Goal: Information Seeking & Learning: Find specific page/section

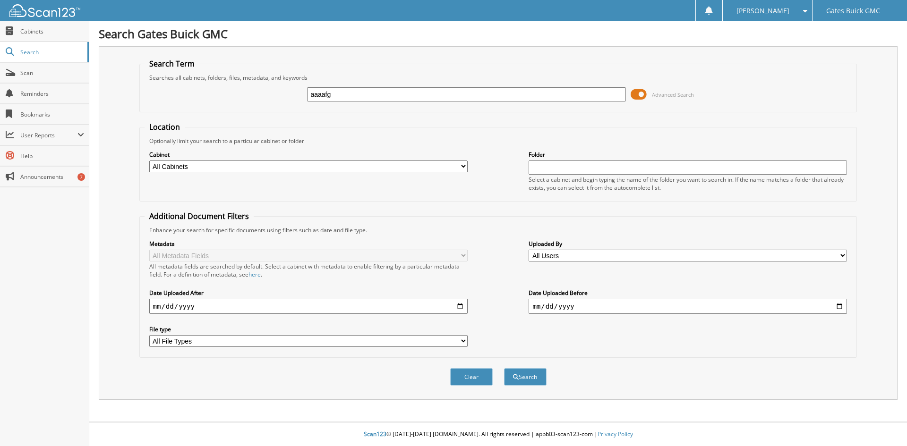
type input "aaaafg"
click at [504, 368] on button "Search" at bounding box center [525, 376] width 43 height 17
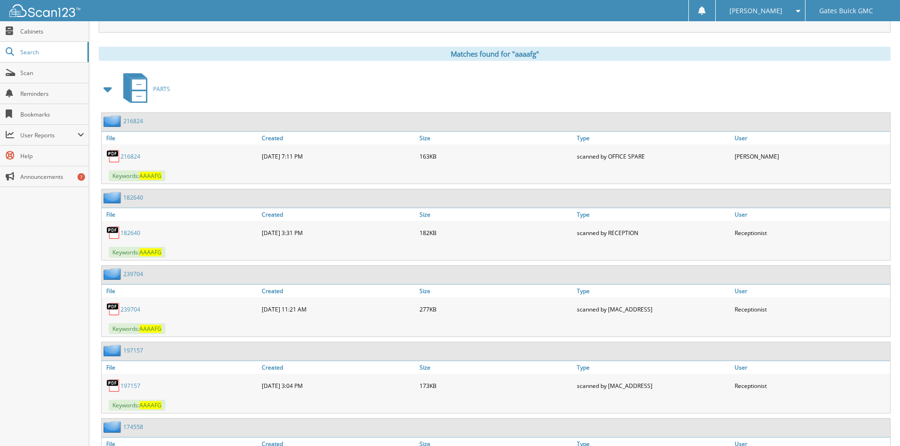
scroll to position [425, 0]
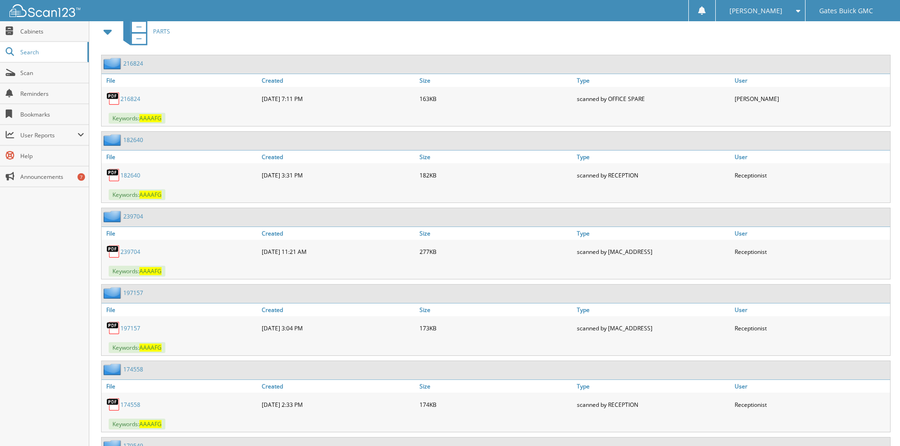
click at [123, 250] on link "239704" at bounding box center [130, 252] width 20 height 8
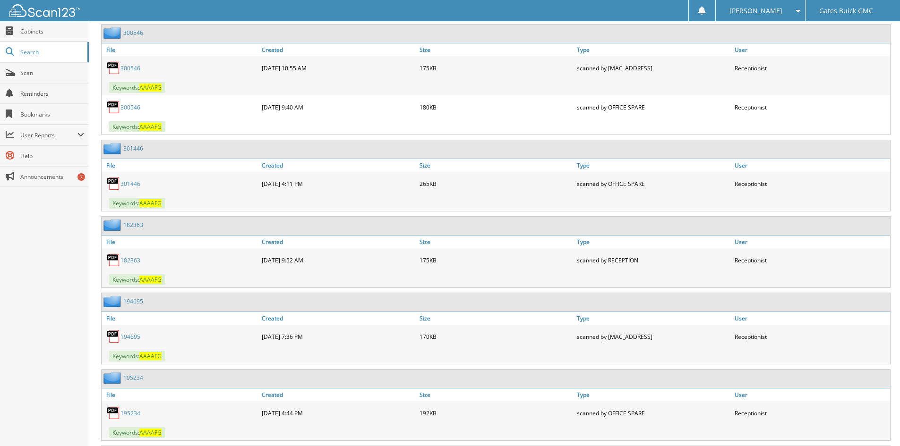
scroll to position [1039, 0]
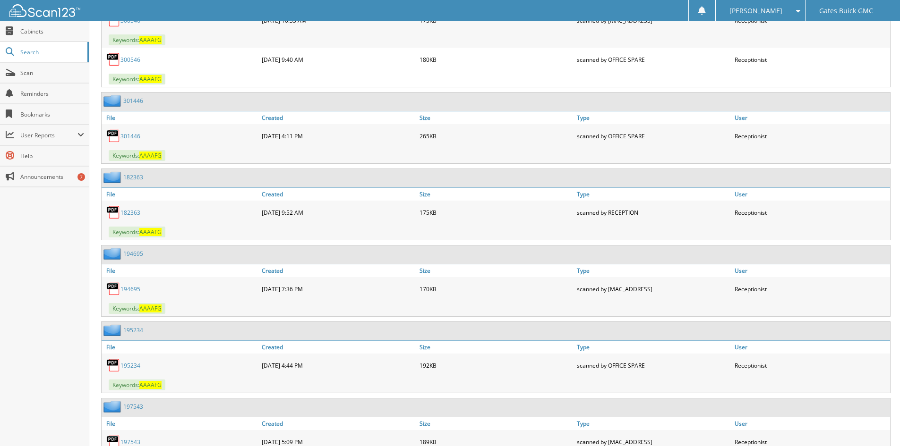
click at [126, 288] on link "194695" at bounding box center [130, 289] width 20 height 8
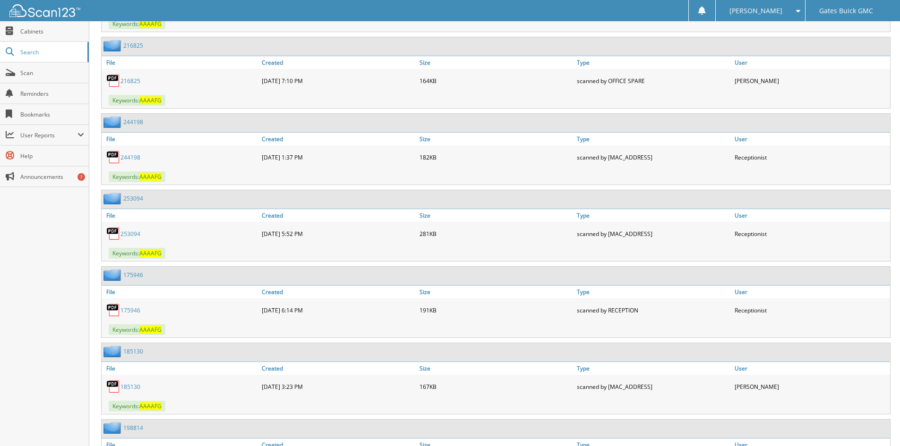
scroll to position [2173, 0]
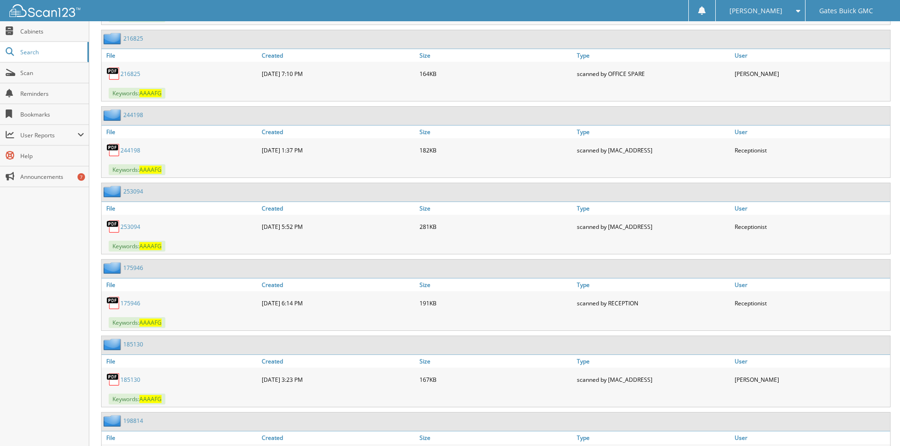
click at [125, 150] on link "244198" at bounding box center [130, 150] width 20 height 8
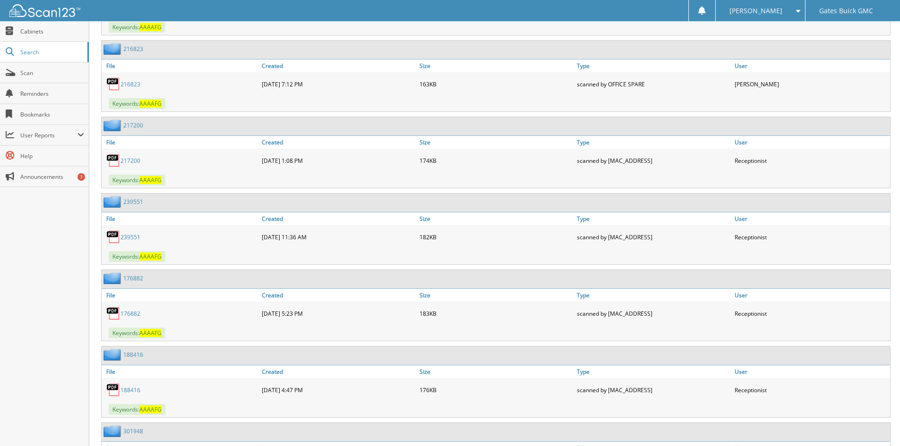
scroll to position [2882, 0]
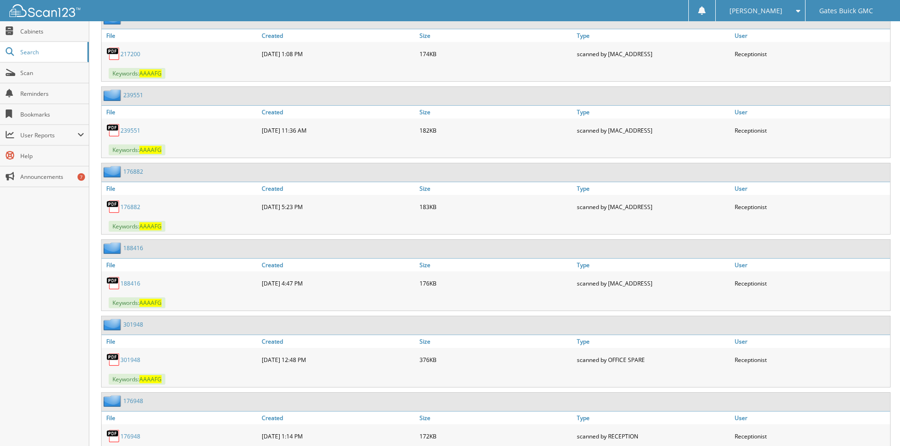
click at [135, 129] on link "239551" at bounding box center [130, 131] width 20 height 8
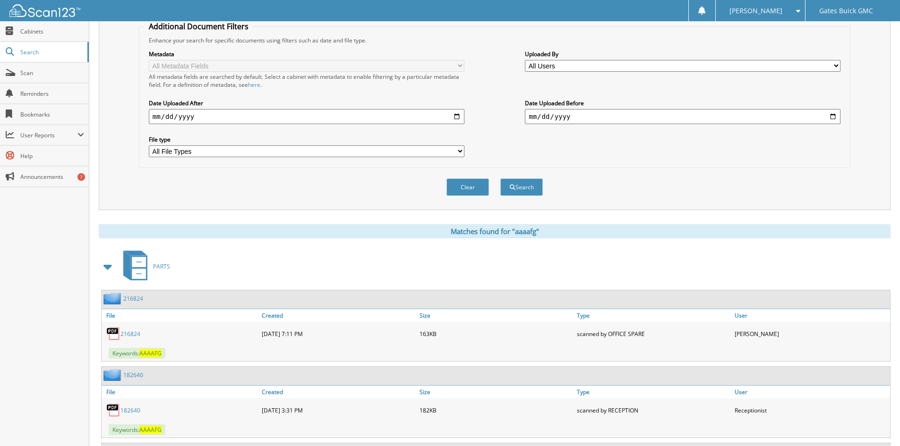
scroll to position [47, 0]
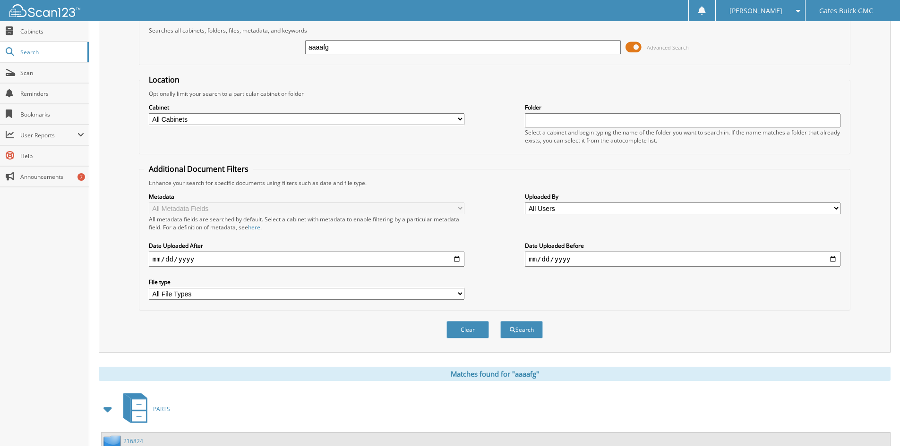
click at [459, 260] on input "date" at bounding box center [307, 259] width 316 height 15
type input "[DATE]"
click at [297, 266] on input "[DATE]" at bounding box center [307, 259] width 316 height 15
click at [831, 257] on input "date" at bounding box center [683, 259] width 316 height 15
type input "[DATE]"
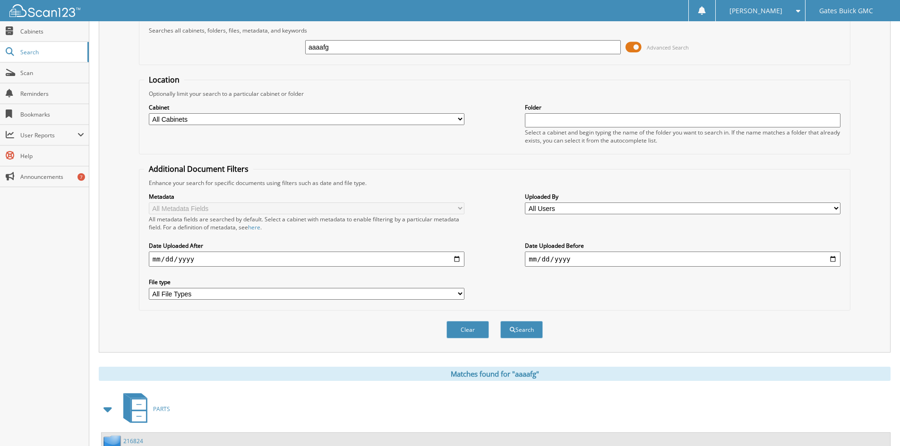
click at [685, 292] on div "Metadata All Metadata Fields All metadata fields are searched by default. Selec…" at bounding box center [494, 246] width 701 height 119
click at [525, 330] on button "Search" at bounding box center [521, 329] width 43 height 17
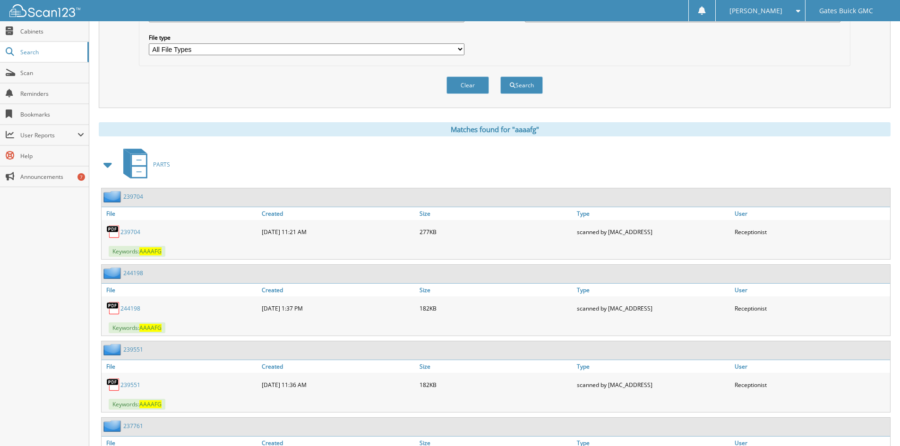
scroll to position [283, 0]
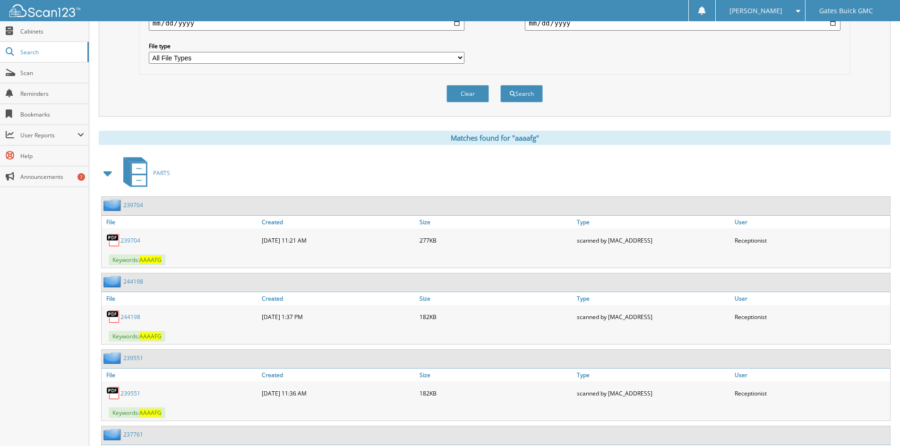
click at [128, 243] on link "239704" at bounding box center [130, 241] width 20 height 8
click at [132, 318] on link "244198" at bounding box center [130, 317] width 20 height 8
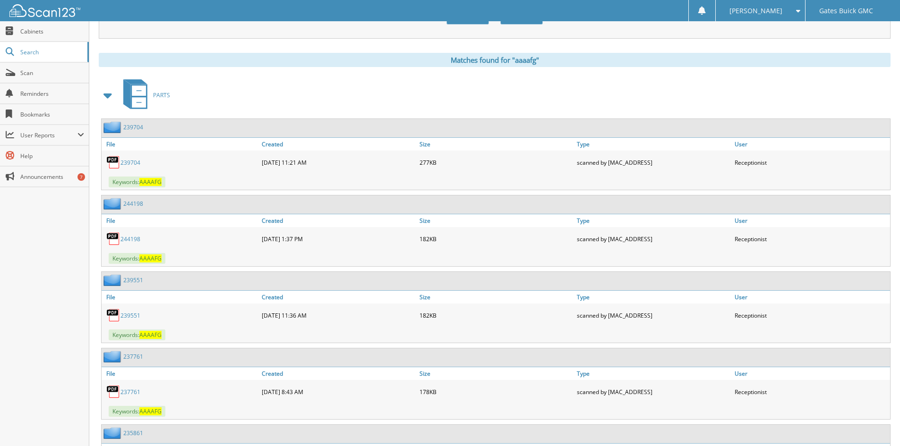
scroll to position [378, 0]
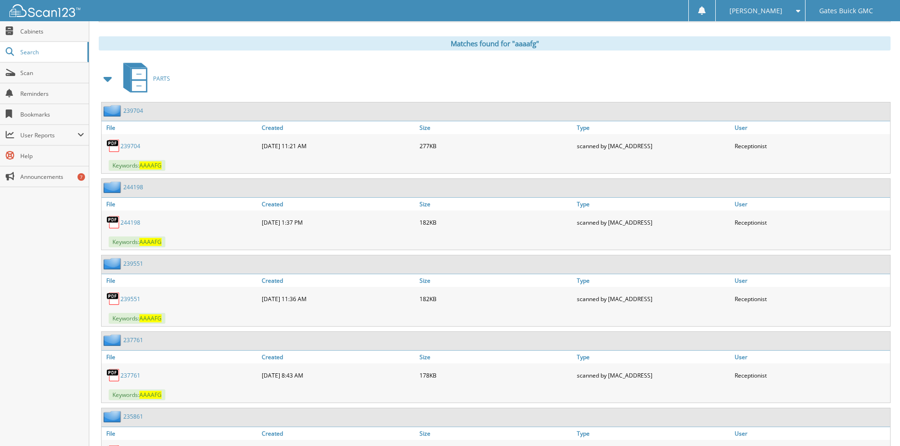
click at [134, 300] on link "239551" at bounding box center [130, 299] width 20 height 8
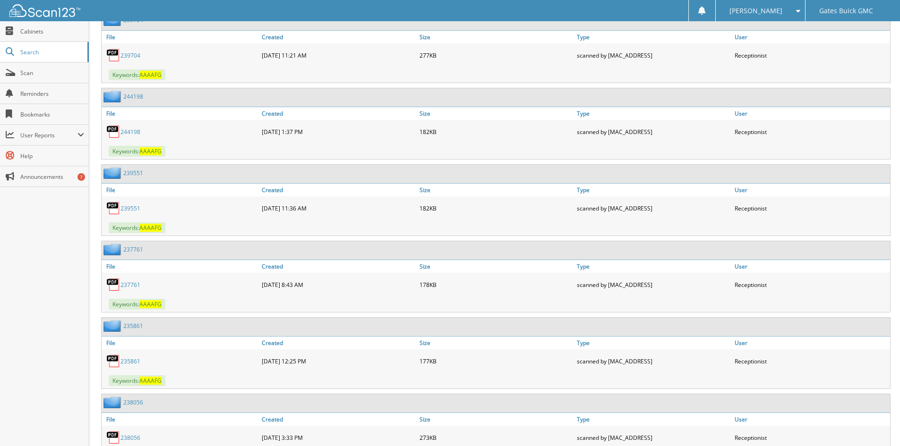
scroll to position [472, 0]
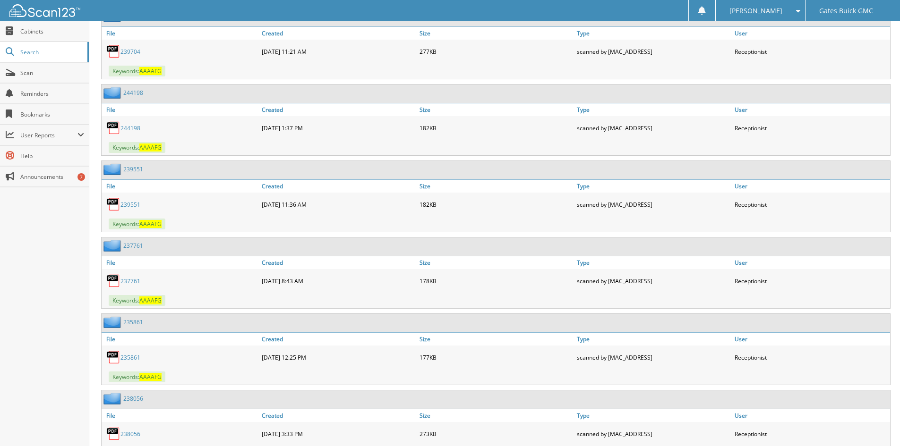
click at [129, 283] on link "237761" at bounding box center [130, 281] width 20 height 8
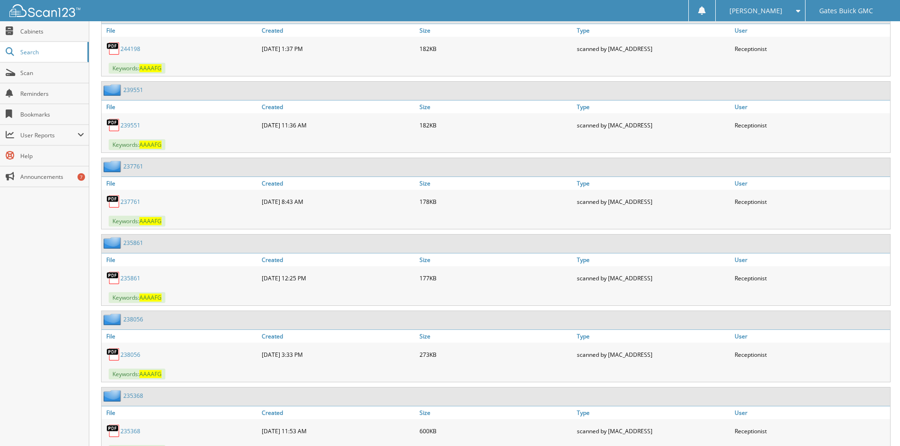
scroll to position [567, 0]
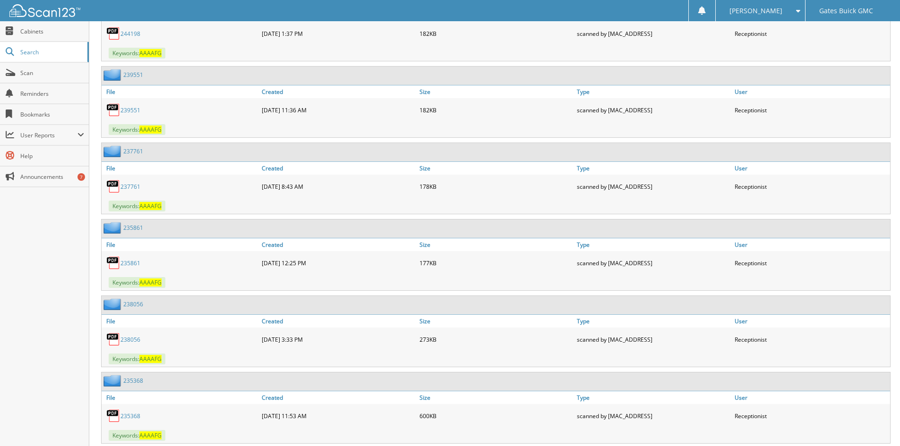
click at [128, 263] on link "235861" at bounding box center [130, 263] width 20 height 8
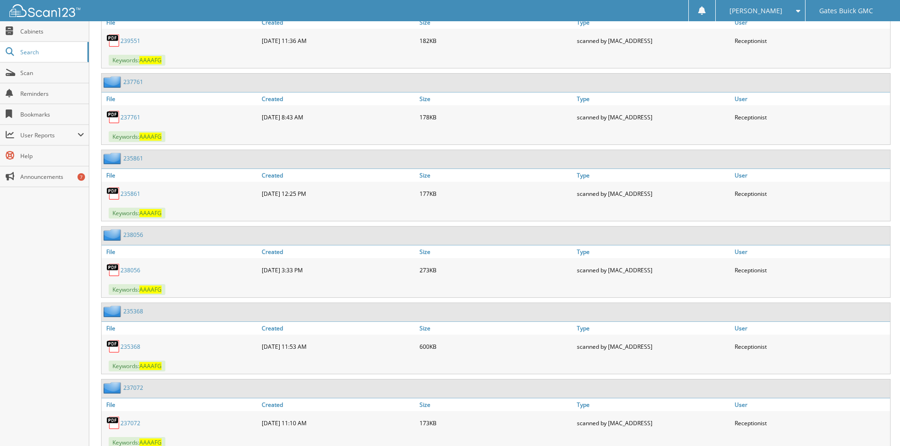
scroll to position [661, 0]
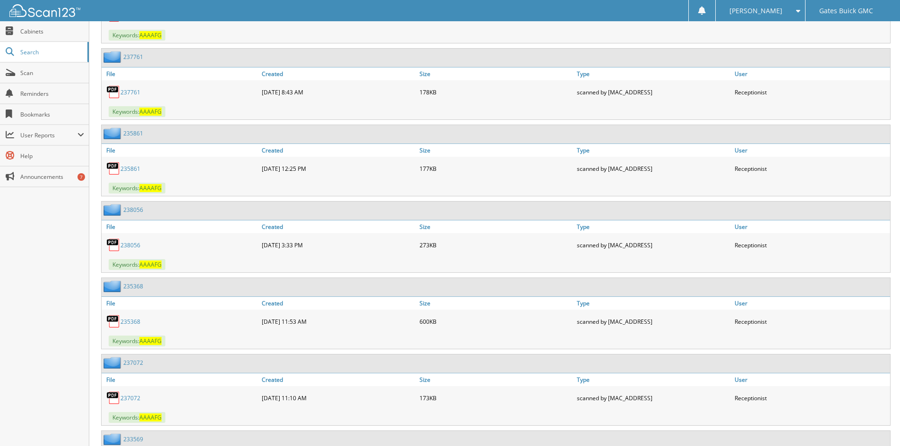
click at [129, 246] on link "238056" at bounding box center [130, 245] width 20 height 8
click at [126, 323] on link "235368" at bounding box center [130, 322] width 20 height 8
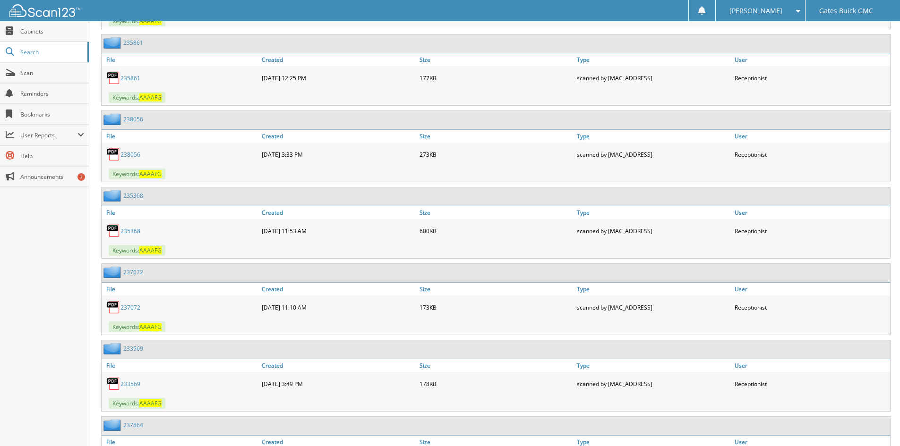
scroll to position [756, 0]
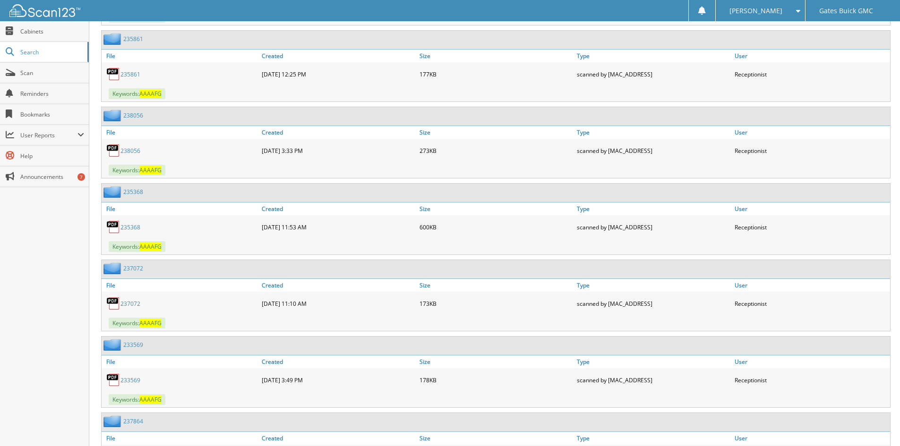
click at [131, 307] on link "237072" at bounding box center [130, 304] width 20 height 8
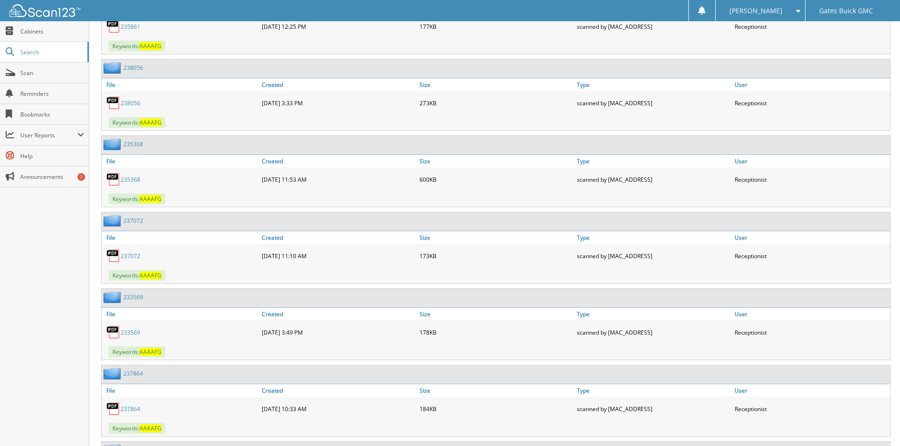
scroll to position [850, 0]
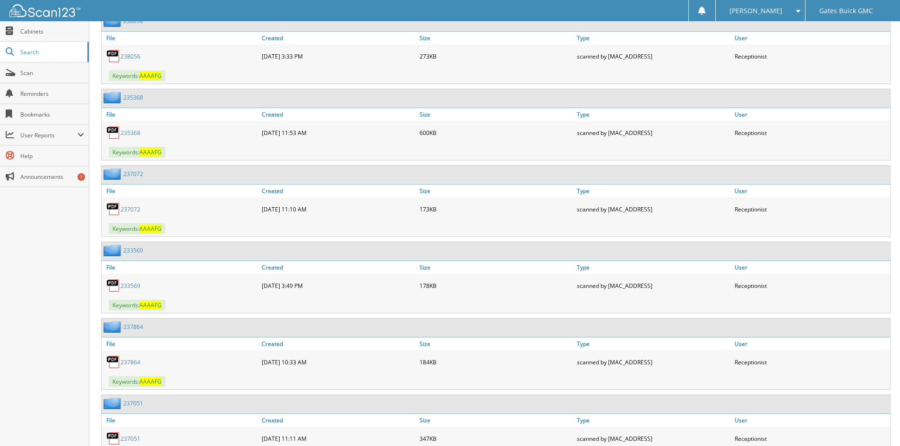
click at [130, 287] on link "233569" at bounding box center [130, 286] width 20 height 8
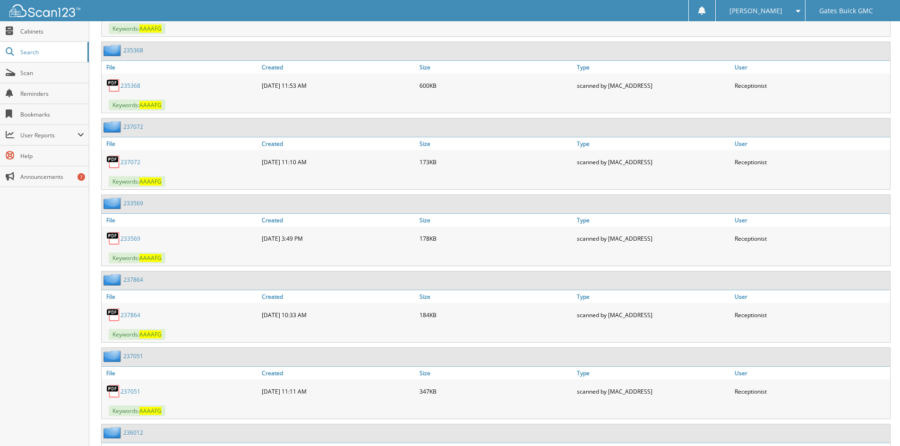
scroll to position [945, 0]
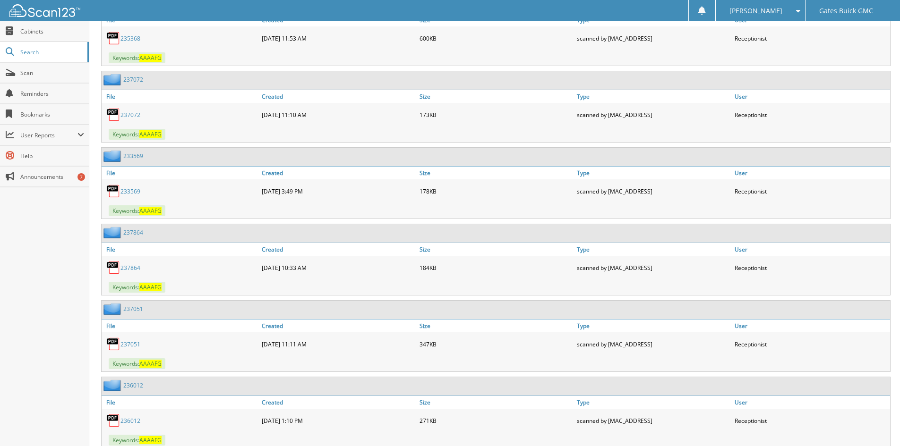
click at [126, 266] on link "237864" at bounding box center [130, 268] width 20 height 8
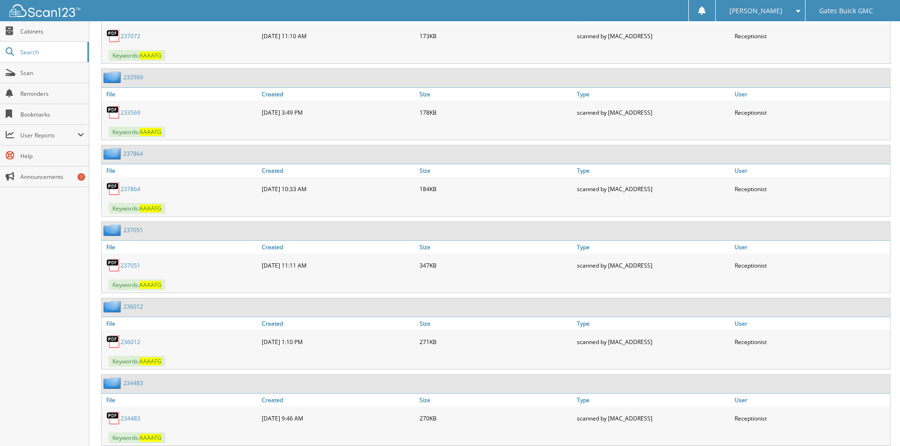
scroll to position [1039, 0]
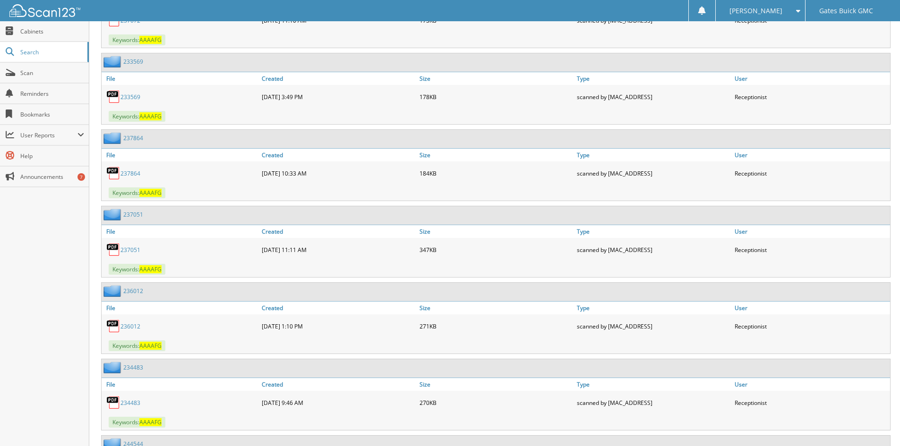
click at [127, 248] on link "237051" at bounding box center [130, 250] width 20 height 8
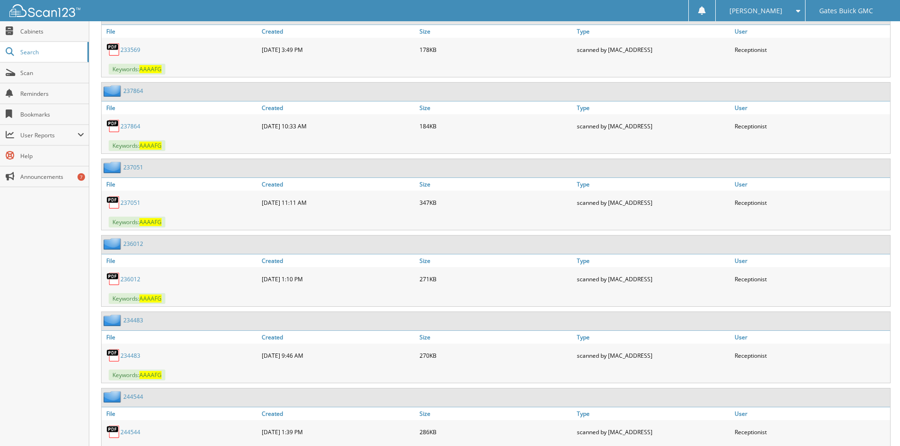
scroll to position [1134, 0]
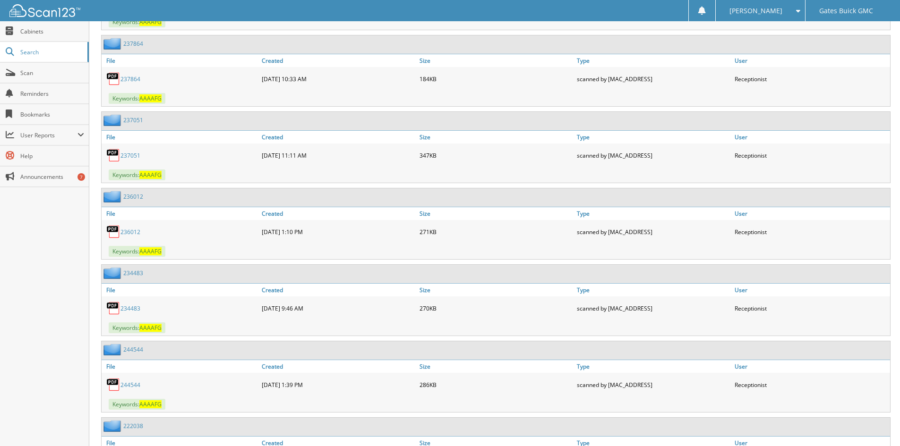
click at [126, 233] on link "236012" at bounding box center [130, 232] width 20 height 8
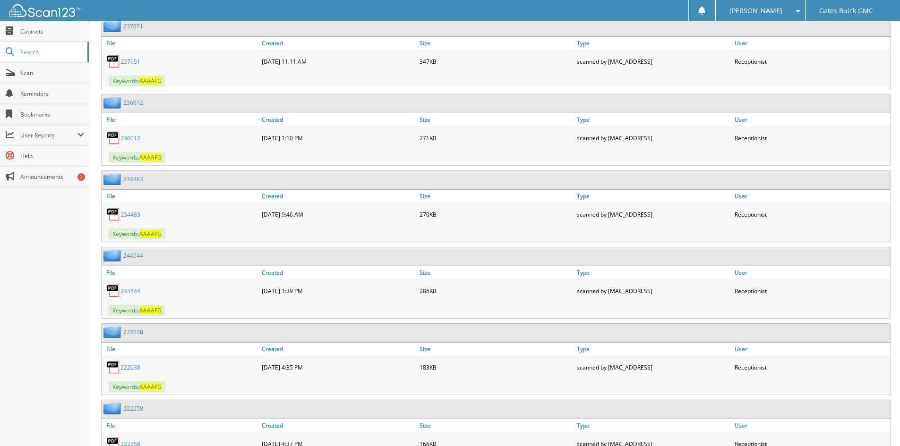
scroll to position [1228, 0]
click at [129, 214] on link "234483" at bounding box center [130, 214] width 20 height 8
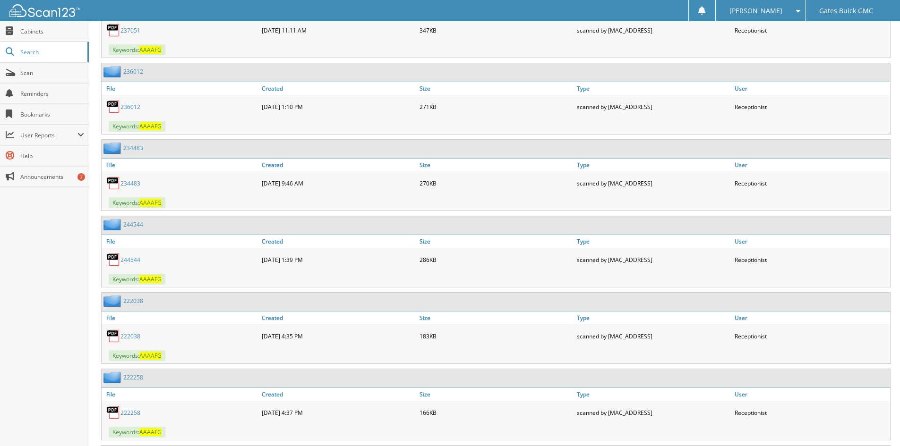
scroll to position [1276, 0]
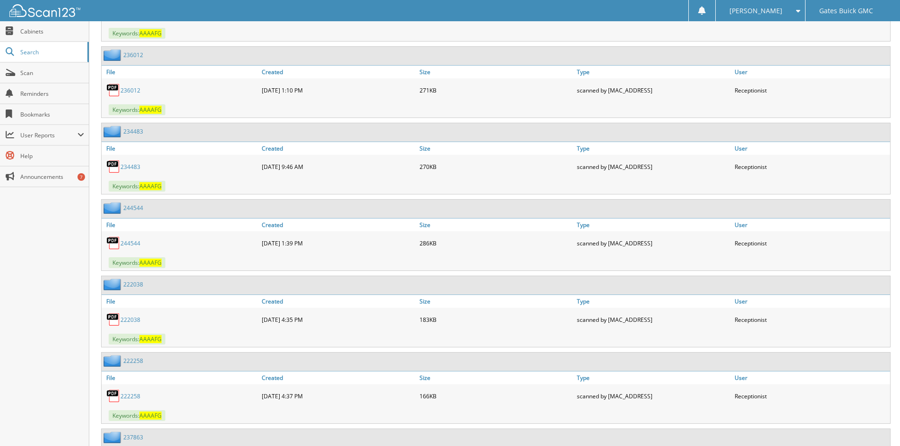
click at [133, 243] on link "244544" at bounding box center [130, 244] width 20 height 8
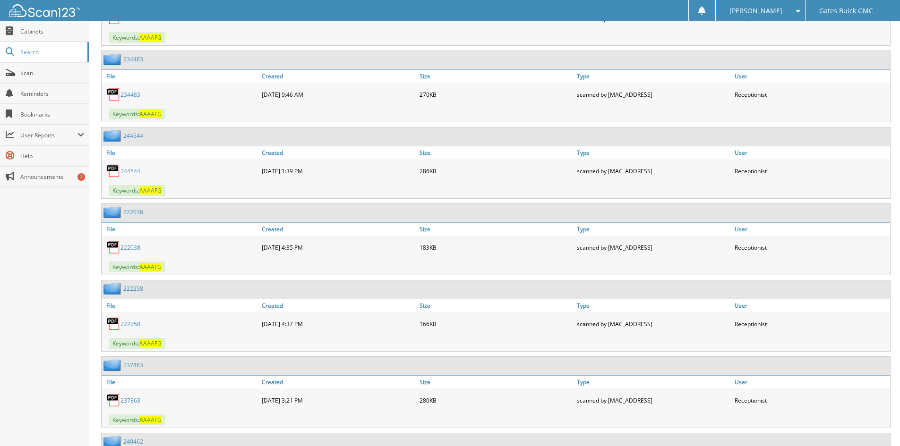
scroll to position [1370, 0]
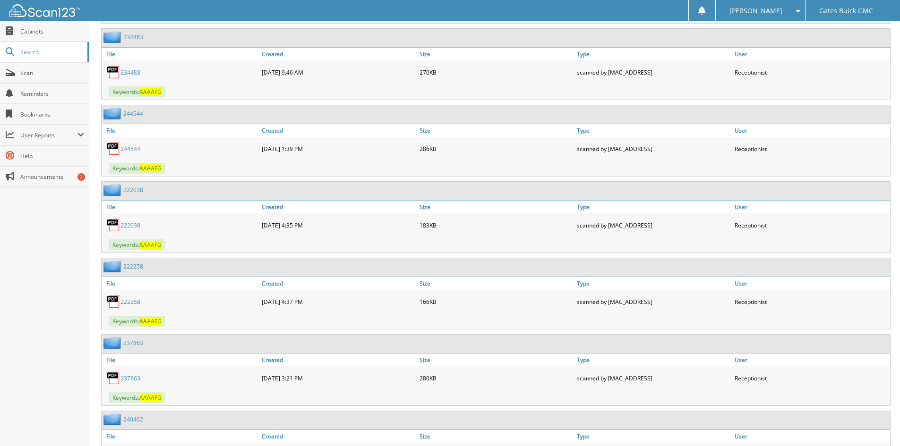
click at [125, 223] on link "222038" at bounding box center [130, 226] width 20 height 8
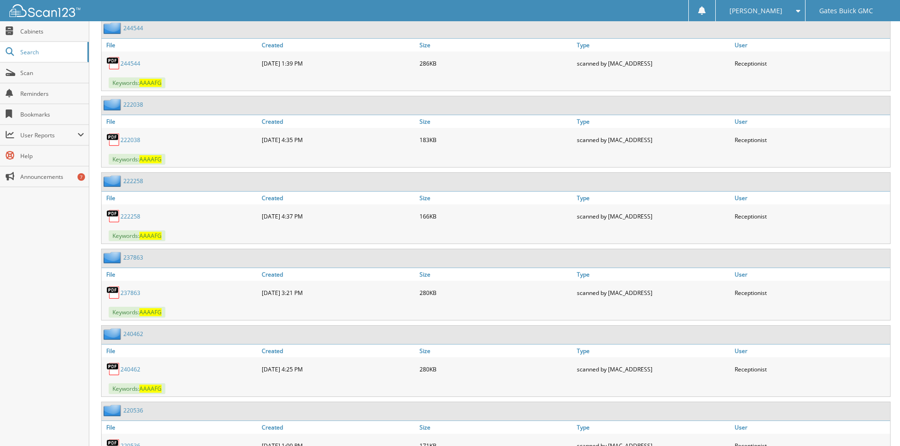
scroll to position [1465, 0]
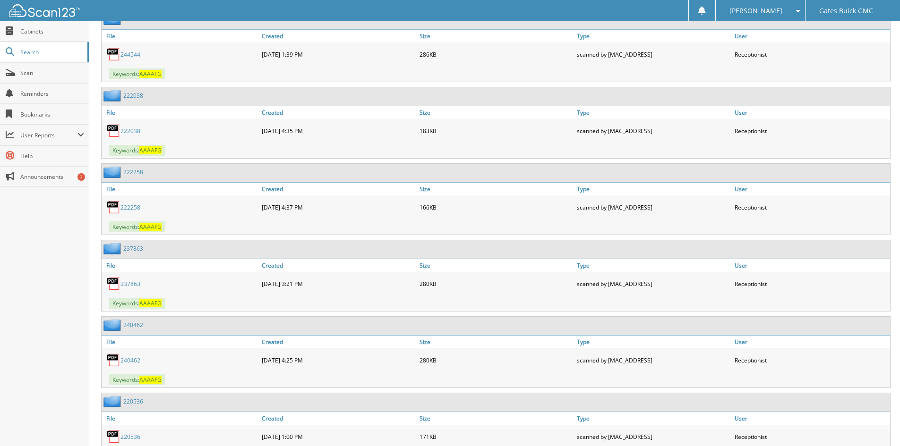
click at [130, 207] on link "222258" at bounding box center [130, 208] width 20 height 8
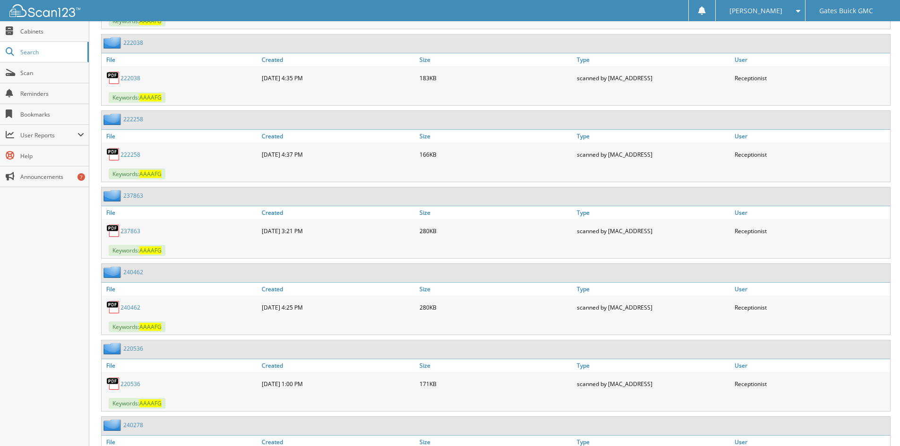
scroll to position [1559, 0]
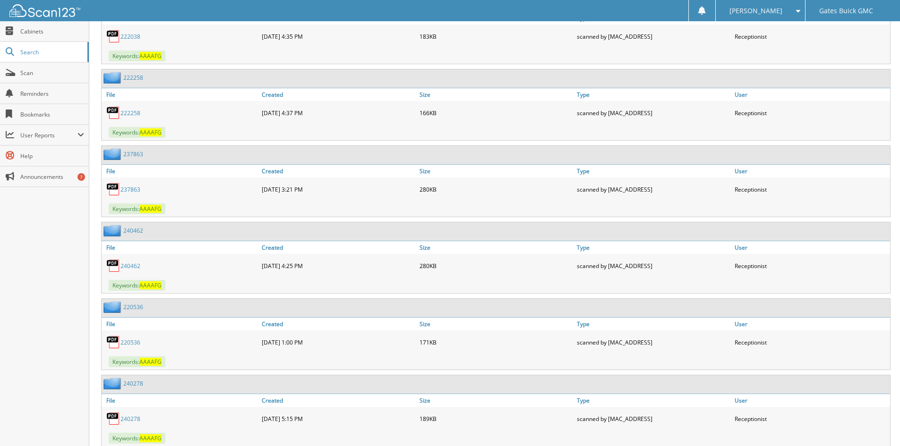
click at [127, 189] on link "237863" at bounding box center [130, 190] width 20 height 8
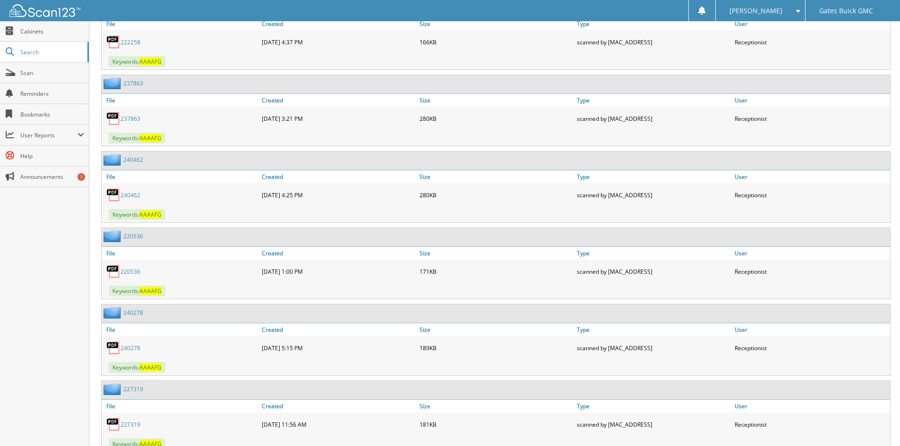
scroll to position [1654, 0]
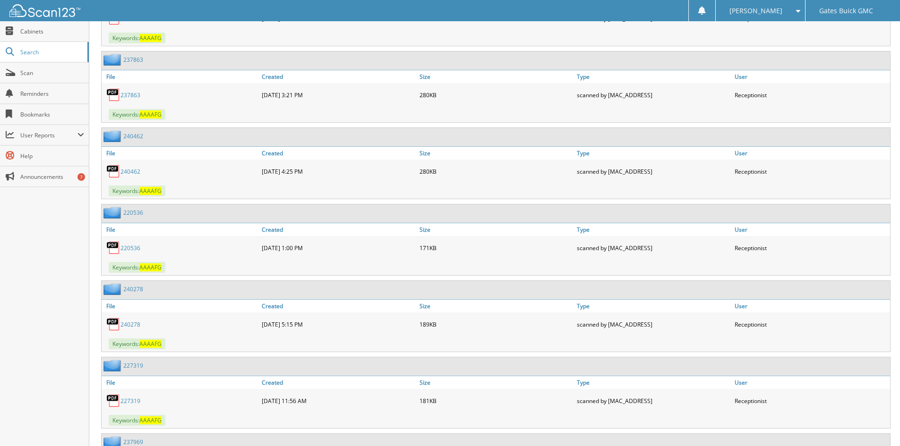
click at [131, 172] on link "240462" at bounding box center [130, 172] width 20 height 8
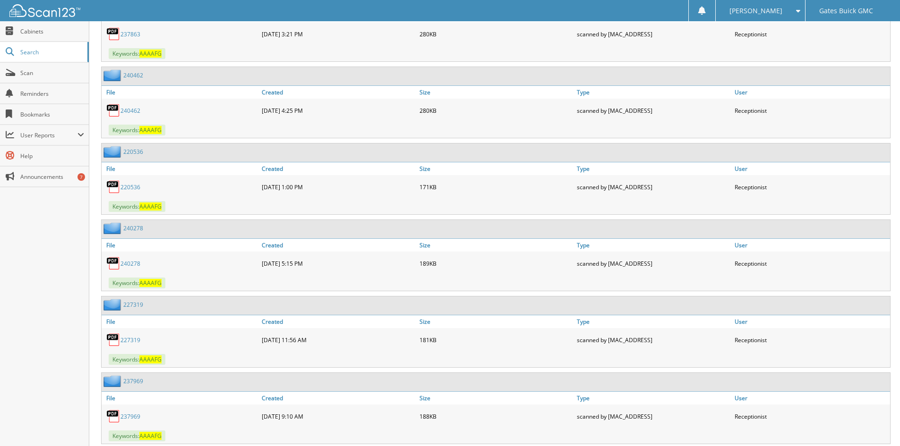
scroll to position [1741, 0]
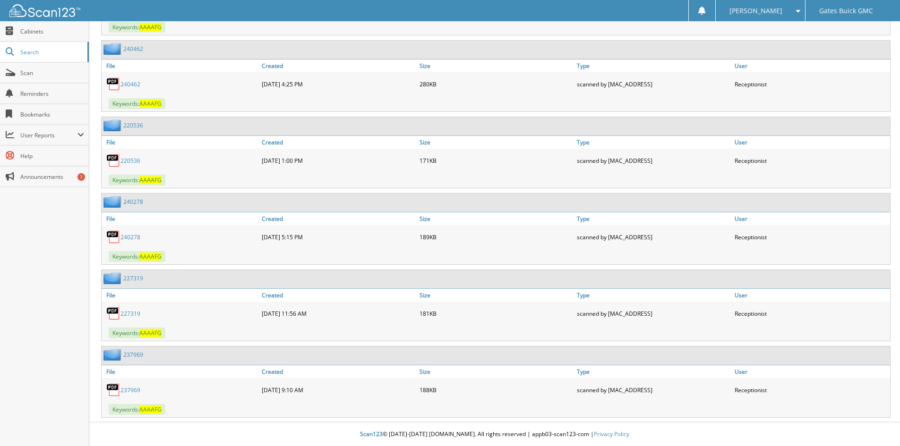
click at [128, 160] on link "220536" at bounding box center [130, 161] width 20 height 8
click at [129, 236] on link "240278" at bounding box center [130, 237] width 20 height 8
click at [134, 315] on link "227319" at bounding box center [130, 314] width 20 height 8
click at [129, 389] on link "237969" at bounding box center [130, 390] width 20 height 8
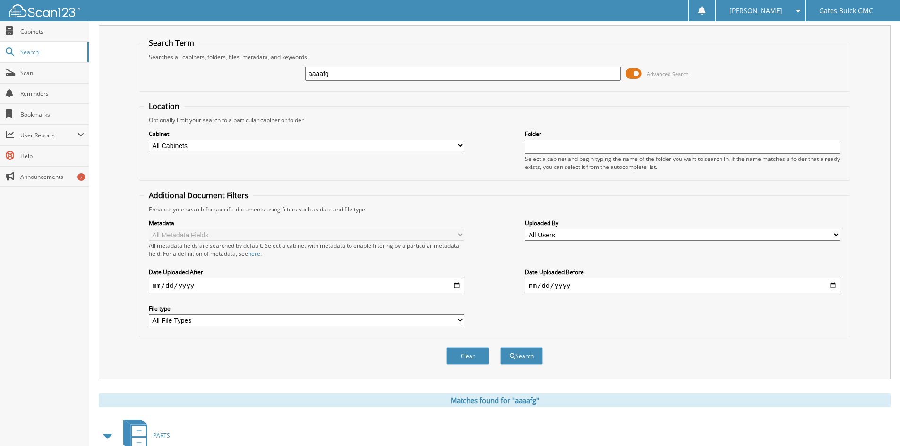
scroll to position [0, 0]
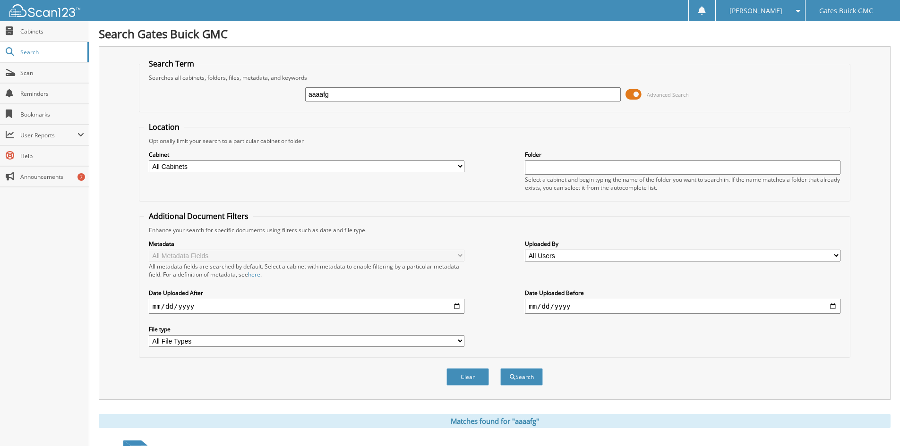
click at [457, 307] on input "[DATE]" at bounding box center [307, 306] width 316 height 15
type input "[DATE]"
click at [219, 305] on input "[DATE]" at bounding box center [307, 306] width 316 height 15
click at [837, 308] on input "[DATE]" at bounding box center [683, 306] width 316 height 15
type input "[DATE]"
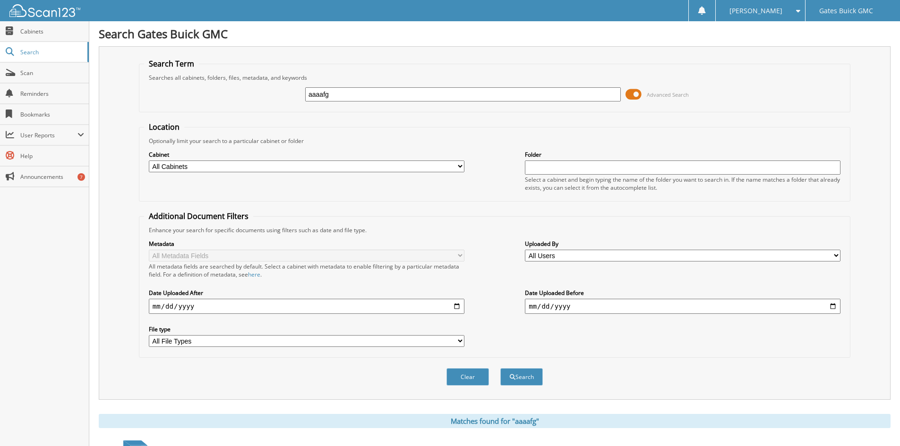
click at [636, 307] on input "[DATE]" at bounding box center [683, 306] width 316 height 15
click at [520, 375] on button "Search" at bounding box center [521, 376] width 43 height 17
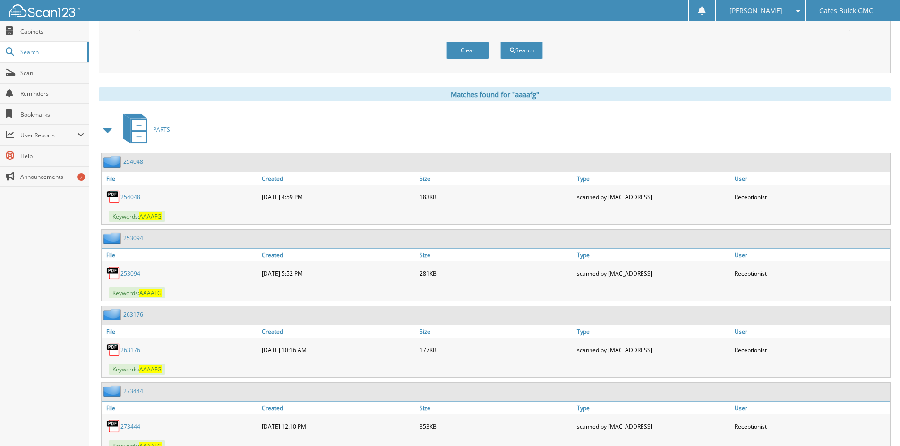
scroll to position [331, 0]
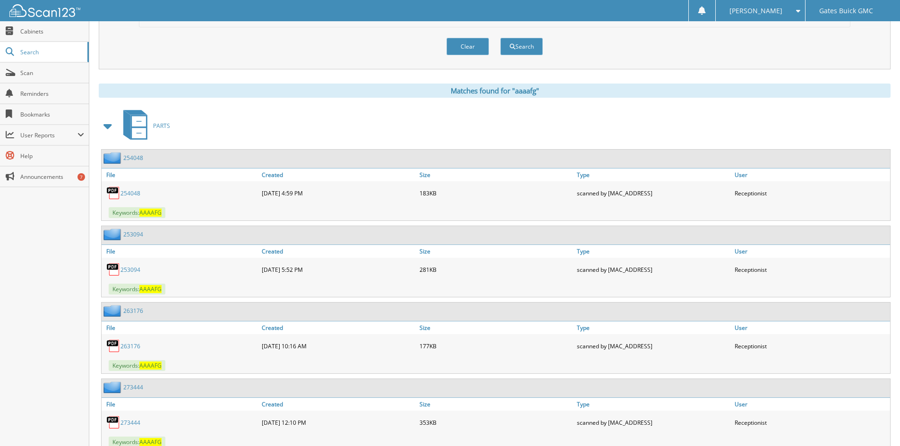
click at [132, 194] on link "254048" at bounding box center [130, 193] width 20 height 8
click at [128, 272] on link "253094" at bounding box center [130, 270] width 20 height 8
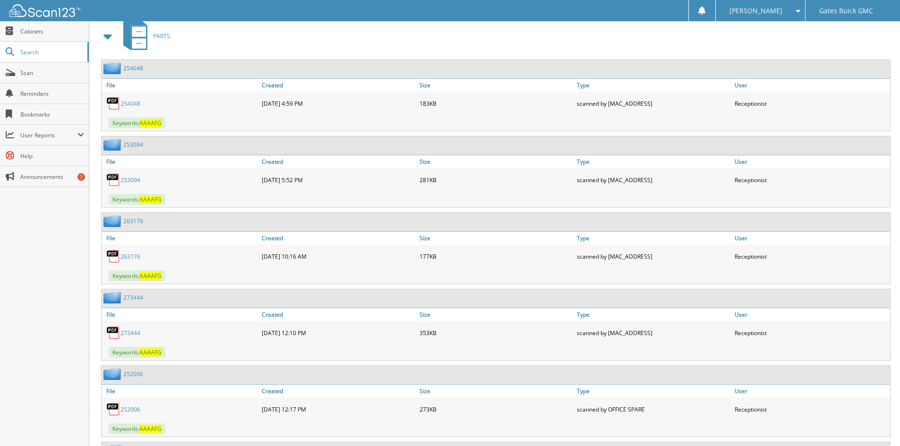
scroll to position [425, 0]
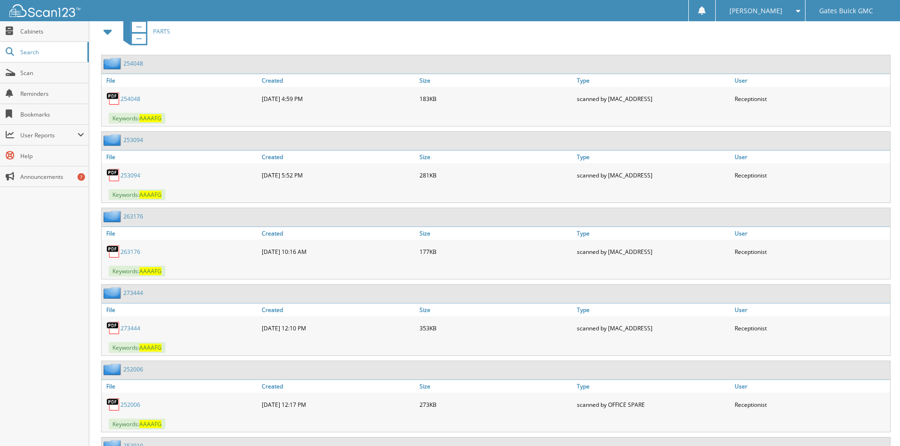
click at [127, 250] on link "263176" at bounding box center [130, 252] width 20 height 8
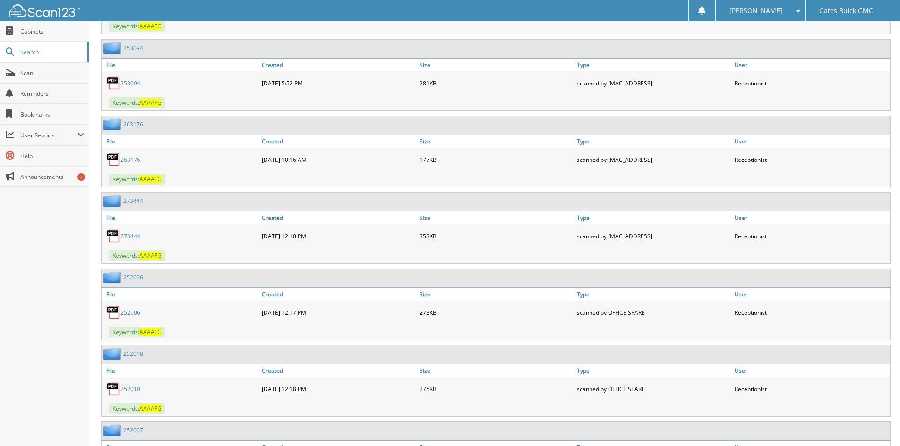
scroll to position [520, 0]
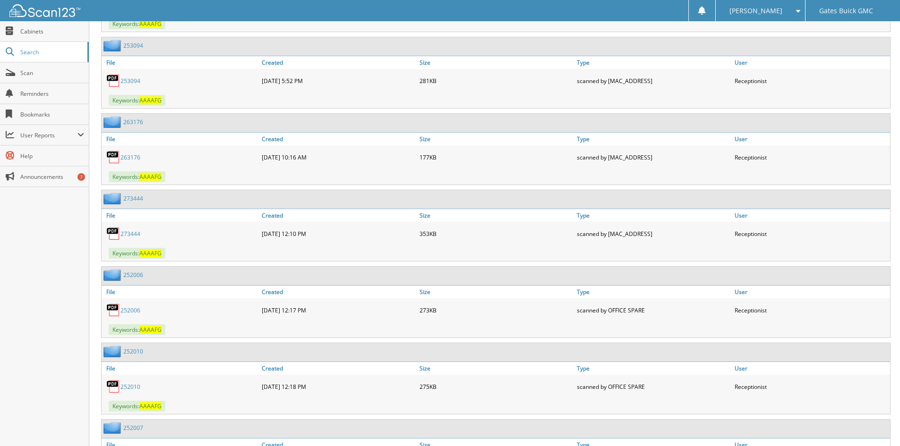
click at [125, 233] on link "273444" at bounding box center [130, 234] width 20 height 8
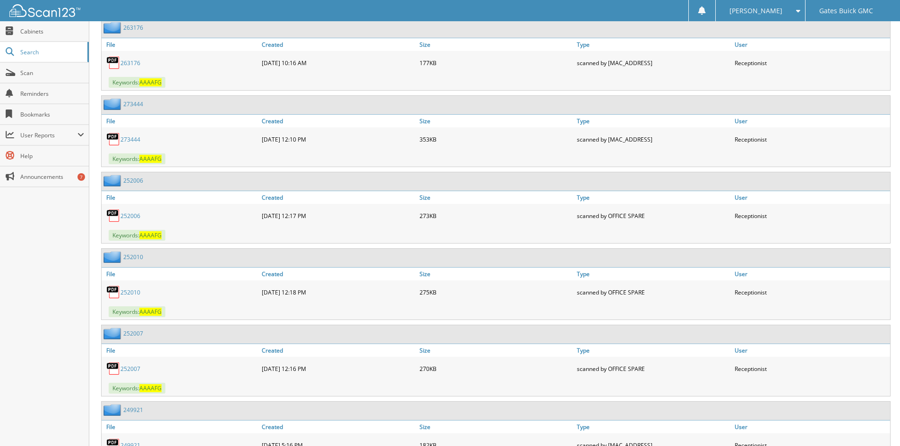
click at [128, 217] on link "252006" at bounding box center [130, 216] width 20 height 8
click at [126, 292] on link "252010" at bounding box center [130, 293] width 20 height 8
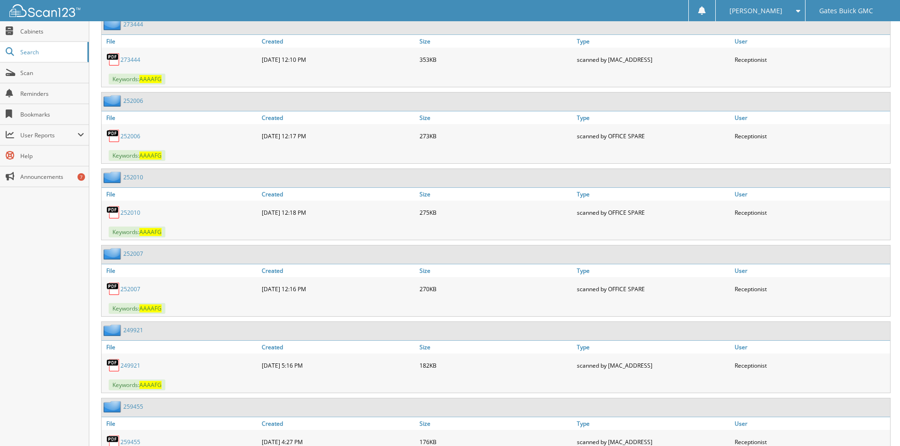
scroll to position [709, 0]
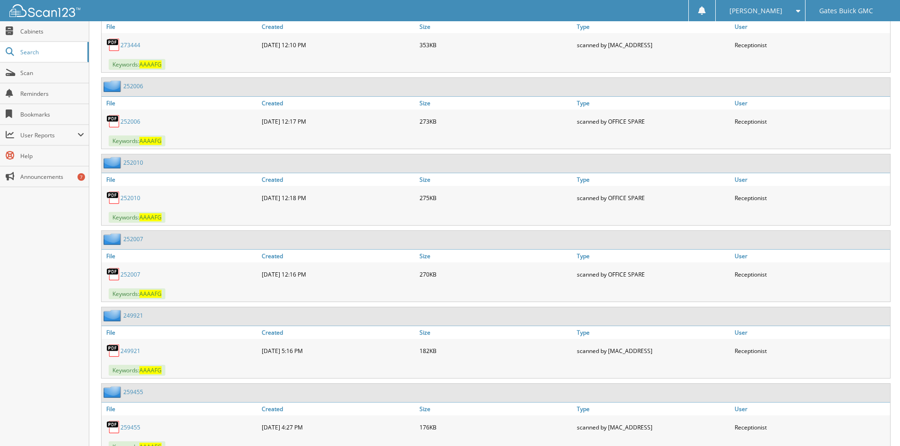
click at [127, 272] on link "252007" at bounding box center [130, 275] width 20 height 8
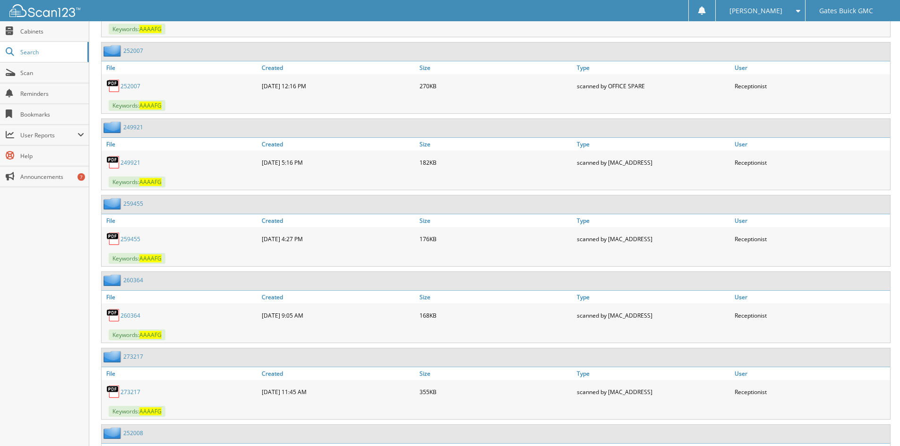
scroll to position [898, 0]
click at [129, 162] on link "249921" at bounding box center [130, 162] width 20 height 8
click at [125, 238] on link "259455" at bounding box center [130, 239] width 20 height 8
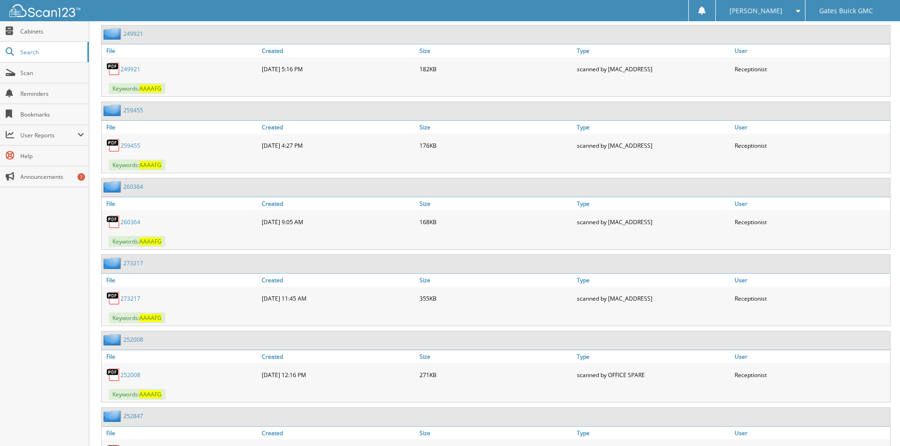
scroll to position [992, 0]
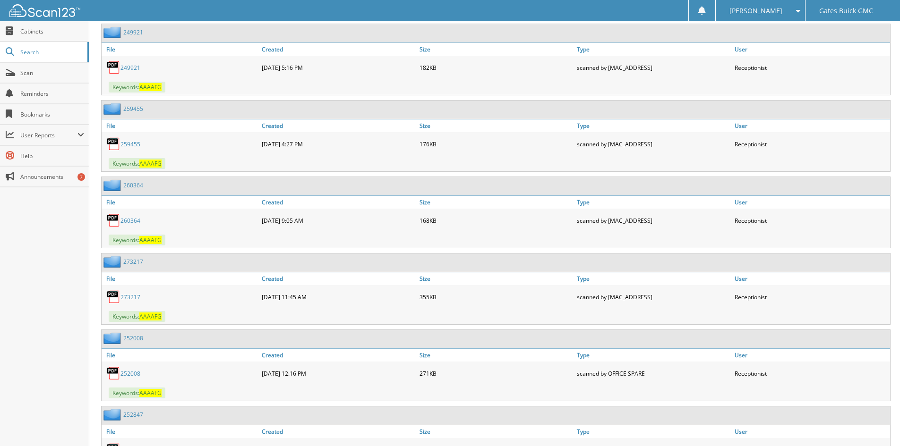
click at [128, 222] on link "260364" at bounding box center [130, 221] width 20 height 8
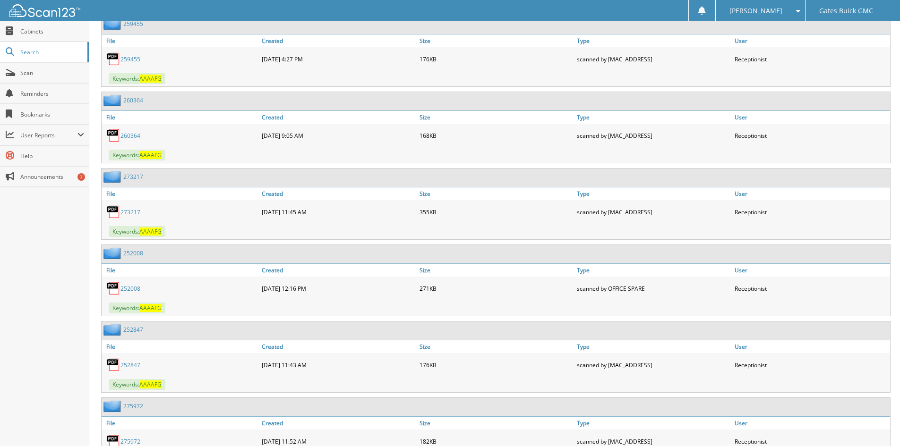
scroll to position [1087, 0]
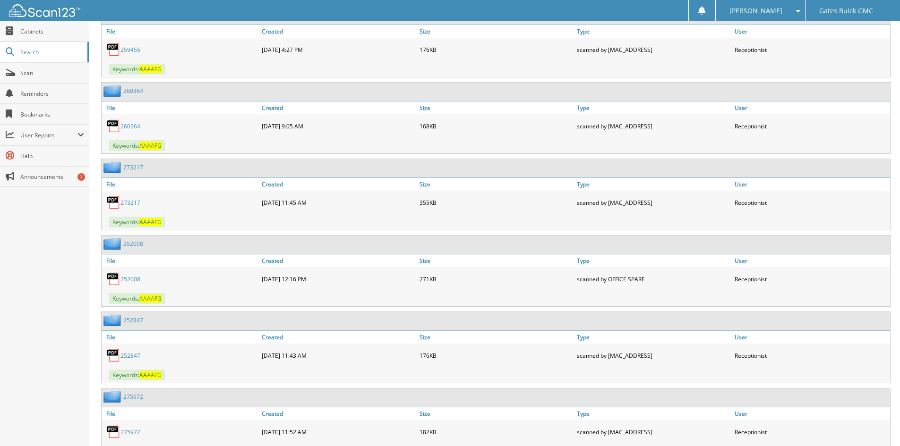
click at [128, 204] on link "273217" at bounding box center [130, 203] width 20 height 8
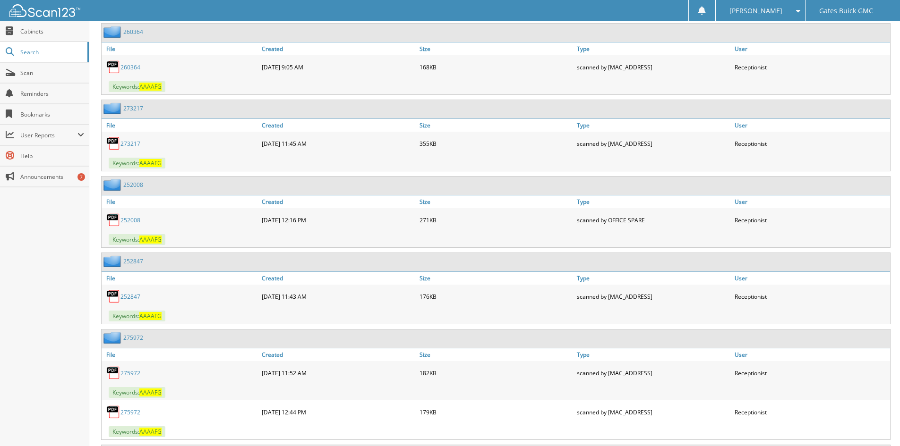
scroll to position [1181, 0]
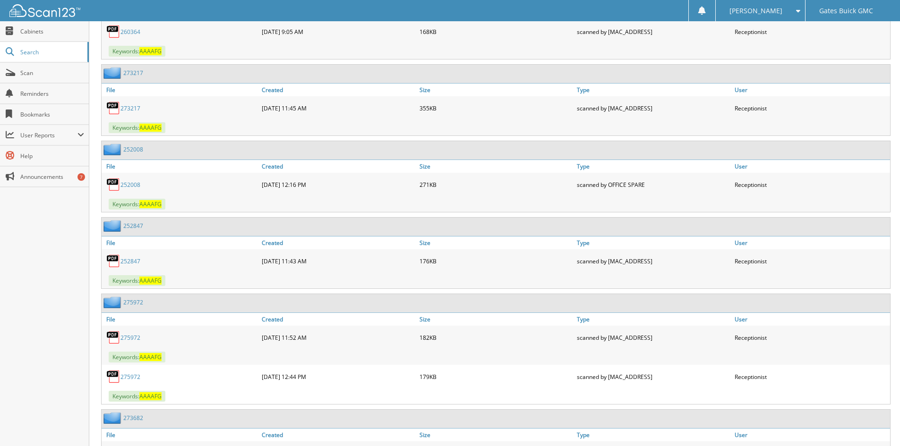
click at [129, 183] on link "252008" at bounding box center [130, 185] width 20 height 8
click at [131, 265] on link "252847" at bounding box center [130, 261] width 20 height 8
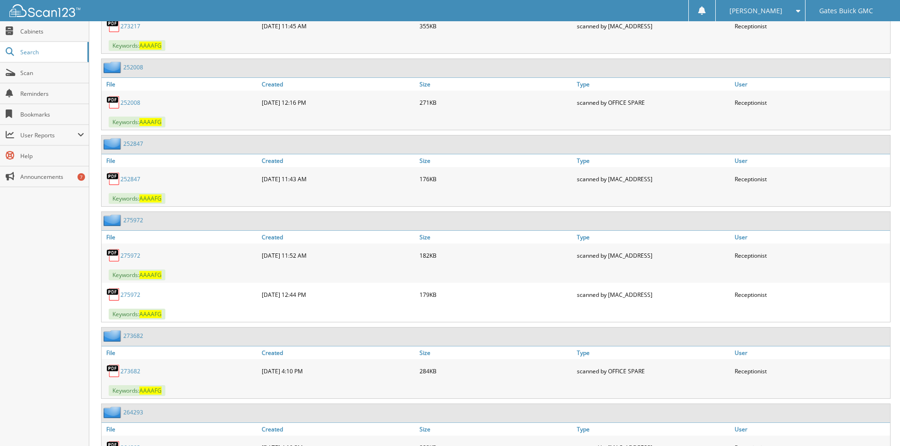
scroll to position [1276, 0]
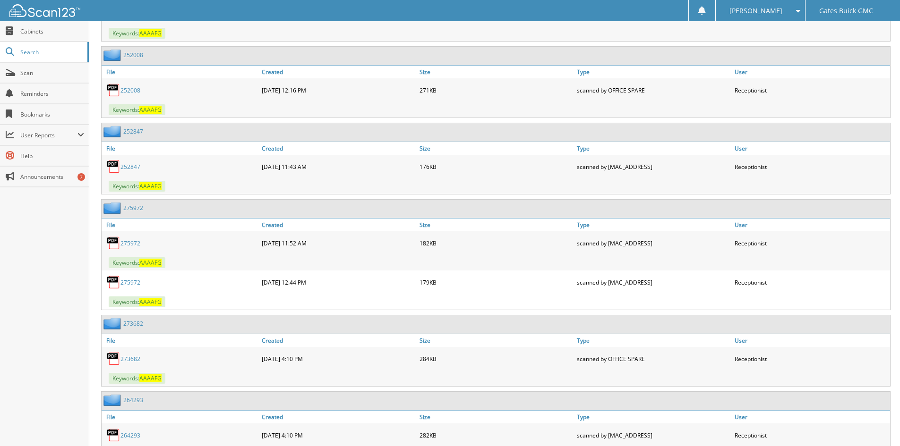
click at [130, 244] on link "275972" at bounding box center [130, 244] width 20 height 8
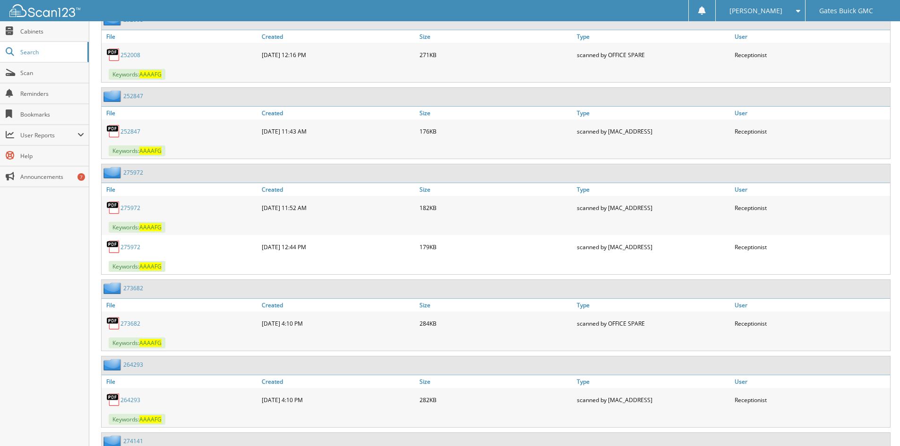
scroll to position [1370, 0]
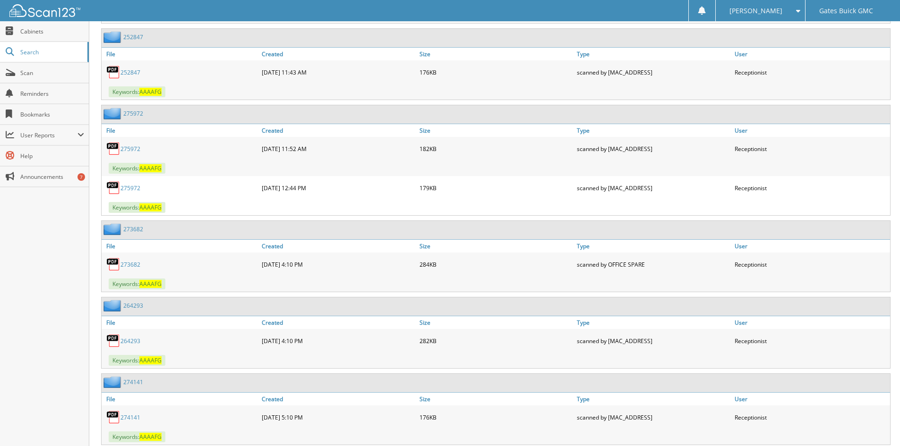
click at [129, 266] on link "273682" at bounding box center [130, 265] width 20 height 8
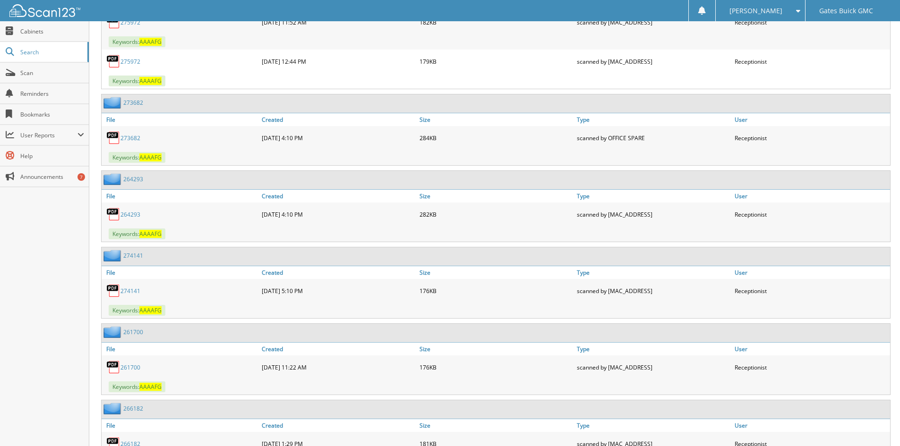
scroll to position [1512, 0]
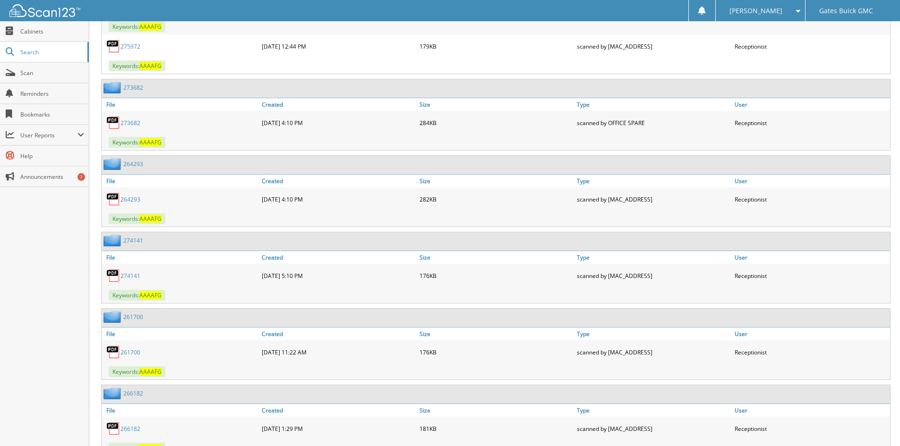
click at [130, 198] on link "264293" at bounding box center [130, 200] width 20 height 8
click at [127, 280] on link "274141" at bounding box center [130, 276] width 20 height 8
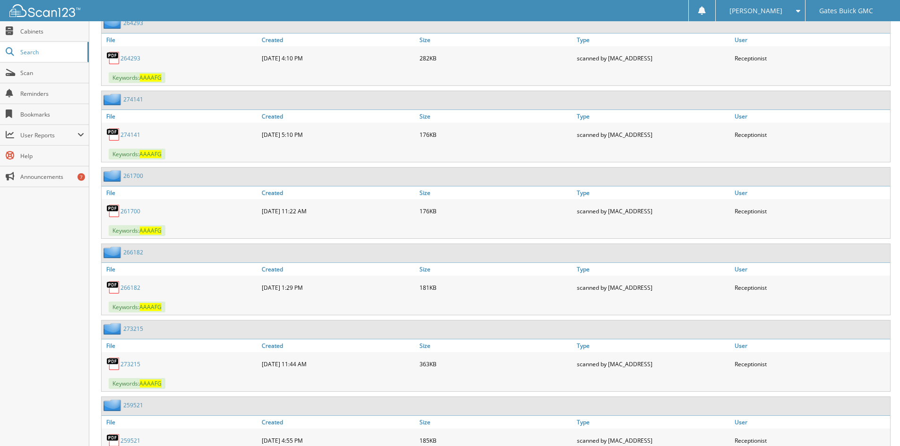
scroll to position [1654, 0]
click at [130, 211] on link "261700" at bounding box center [130, 211] width 20 height 8
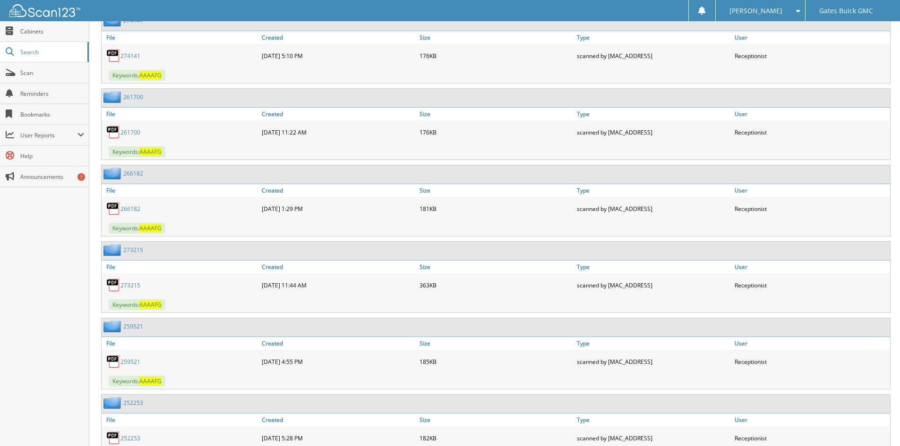
scroll to position [1748, 0]
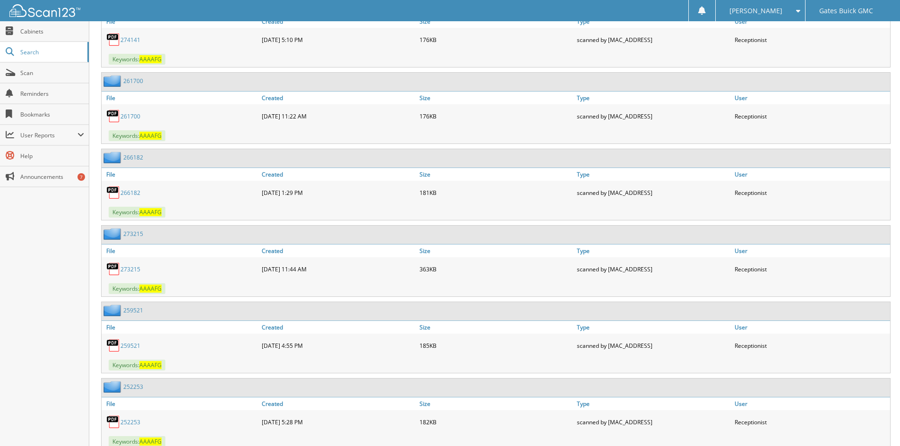
click at [132, 195] on link "266182" at bounding box center [130, 193] width 20 height 8
click at [134, 271] on link "273215" at bounding box center [130, 270] width 20 height 8
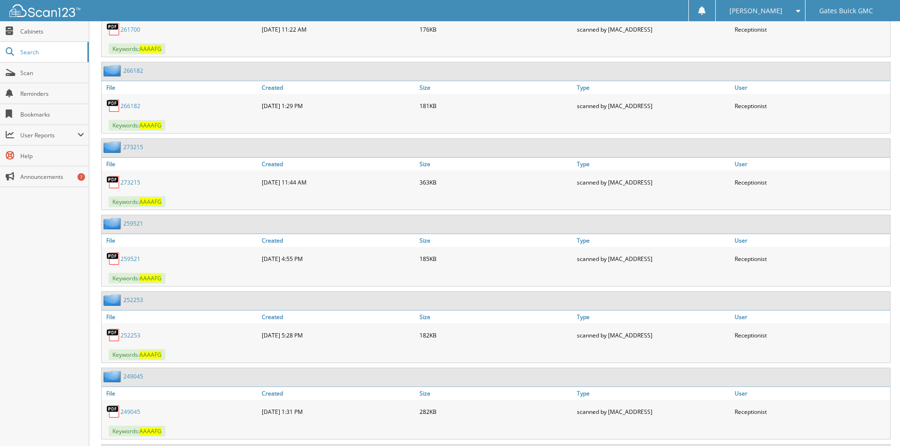
scroll to position [1842, 0]
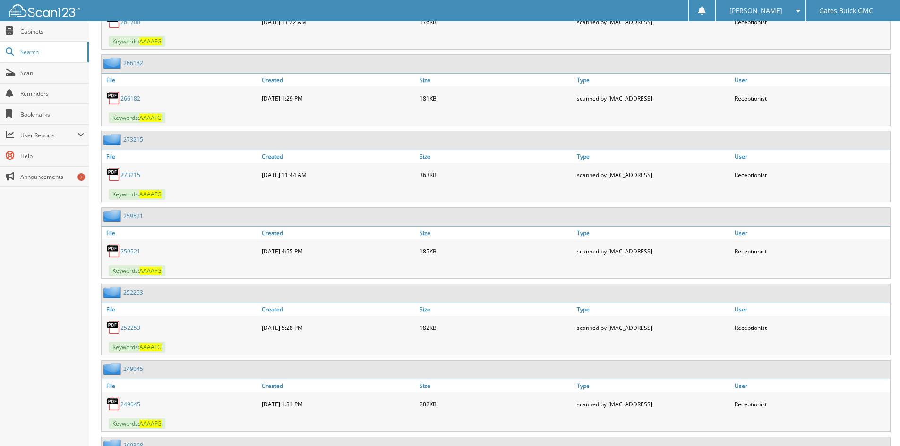
click at [133, 254] on link "259521" at bounding box center [130, 252] width 20 height 8
click at [131, 326] on link "252253" at bounding box center [130, 328] width 20 height 8
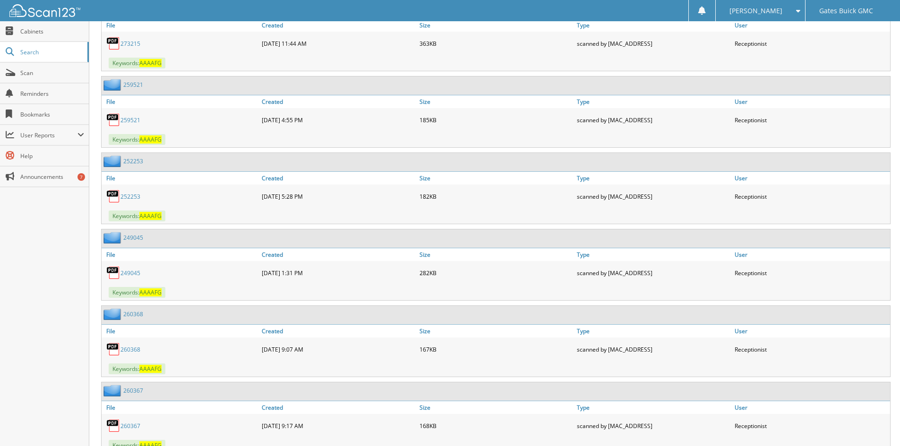
scroll to position [1984, 0]
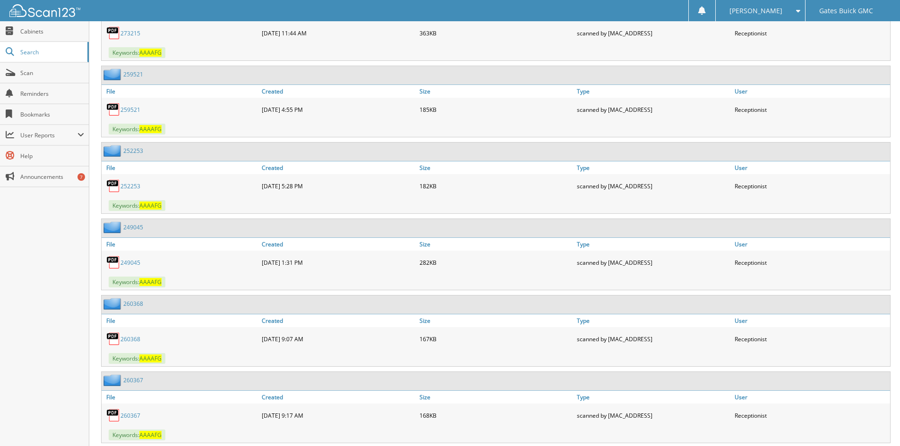
click at [129, 263] on link "249045" at bounding box center [130, 263] width 20 height 8
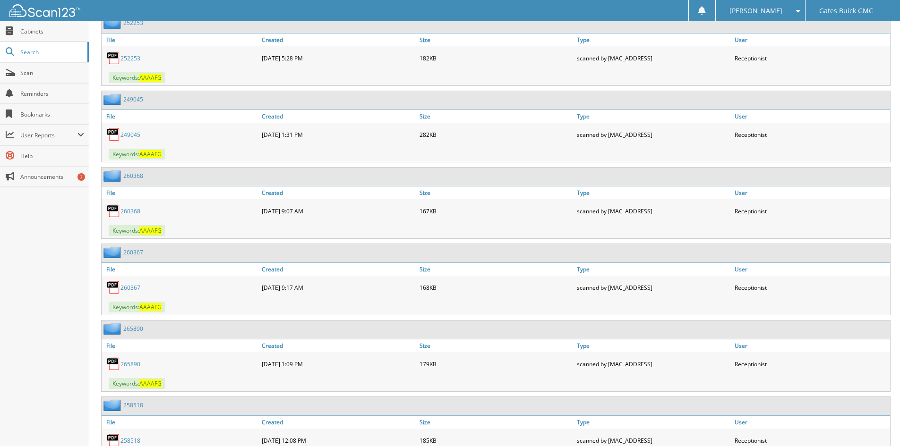
scroll to position [2126, 0]
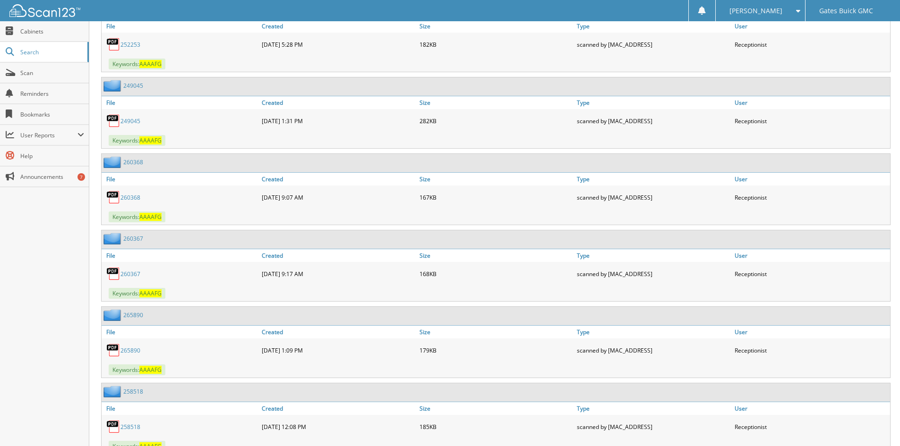
click at [131, 201] on link "260368" at bounding box center [130, 198] width 20 height 8
click at [127, 274] on link "260367" at bounding box center [130, 274] width 20 height 8
click at [131, 274] on link "260367" at bounding box center [130, 274] width 20 height 8
click at [125, 271] on link "260367" at bounding box center [130, 274] width 20 height 8
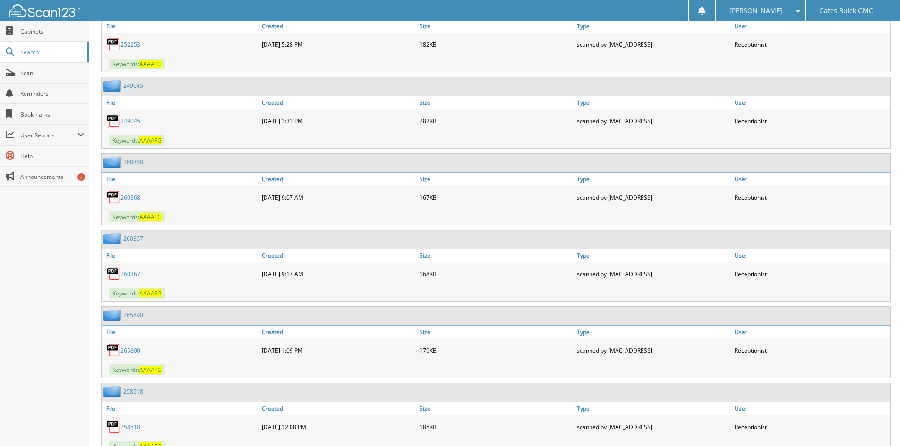
click at [128, 352] on link "265890" at bounding box center [130, 351] width 20 height 8
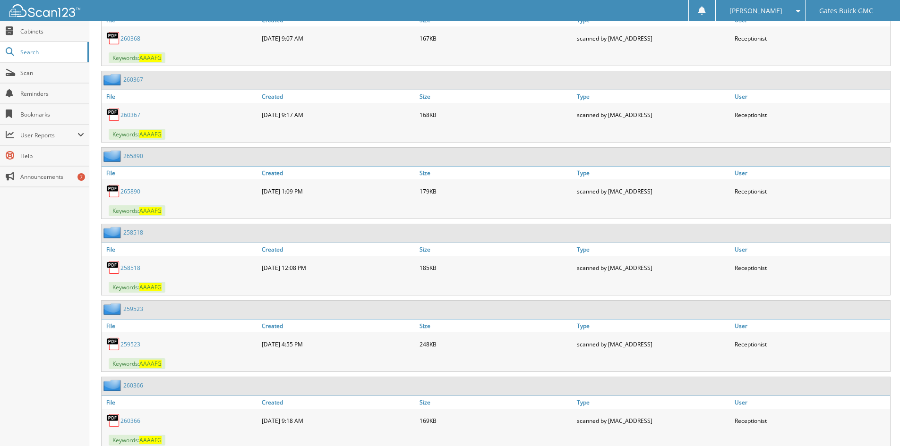
scroll to position [2315, 0]
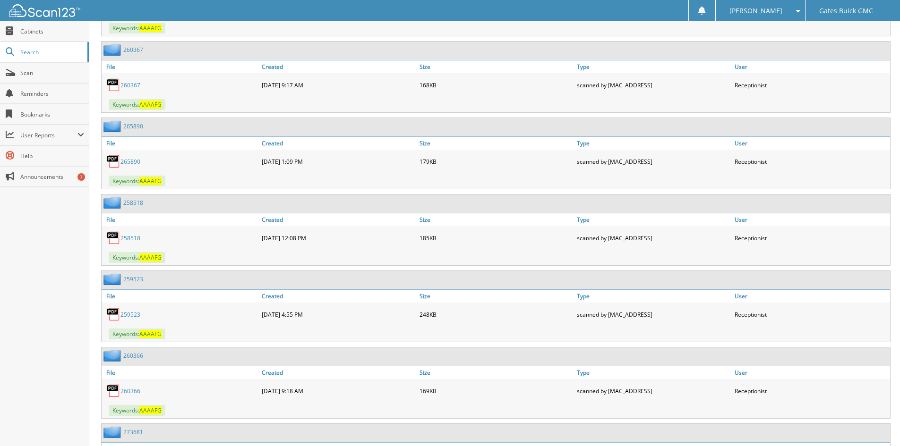
click at [132, 240] on link "258518" at bounding box center [130, 238] width 20 height 8
click at [134, 313] on link "259523" at bounding box center [130, 315] width 20 height 8
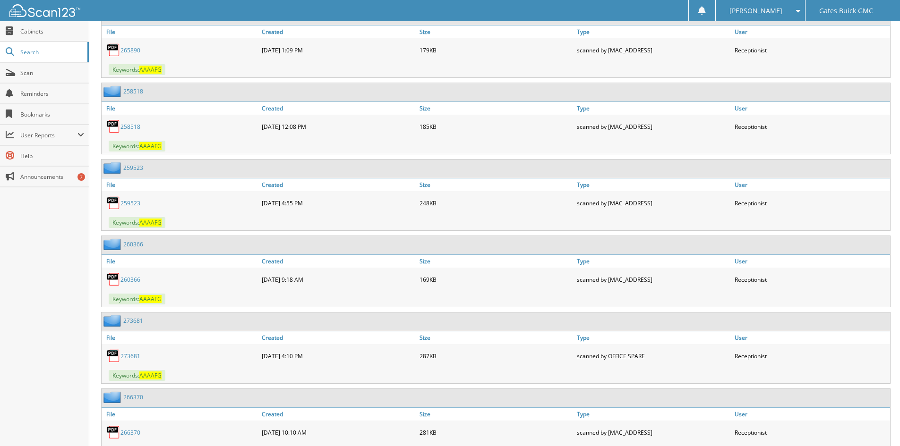
scroll to position [2457, 0]
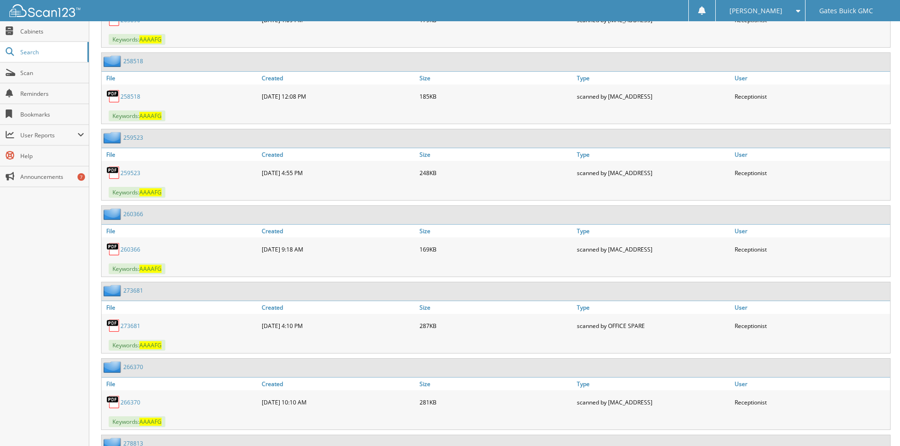
click at [130, 246] on link "260366" at bounding box center [130, 250] width 20 height 8
click at [133, 323] on link "273681" at bounding box center [130, 326] width 20 height 8
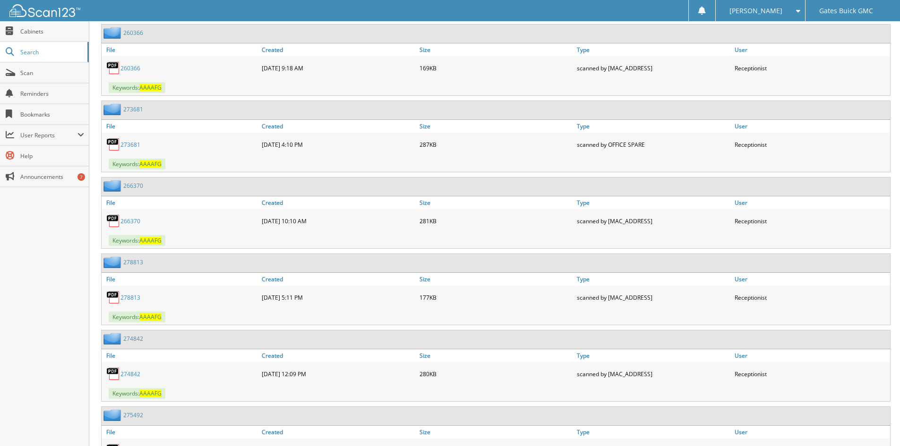
scroll to position [2740, 0]
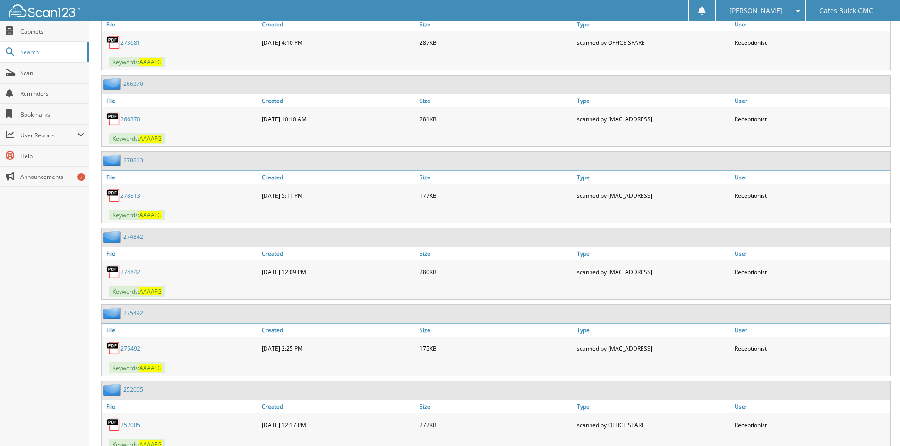
click at [136, 116] on link "266370" at bounding box center [130, 119] width 20 height 8
click at [131, 198] on link "278813" at bounding box center [130, 196] width 20 height 8
click at [133, 273] on link "274842" at bounding box center [130, 272] width 20 height 8
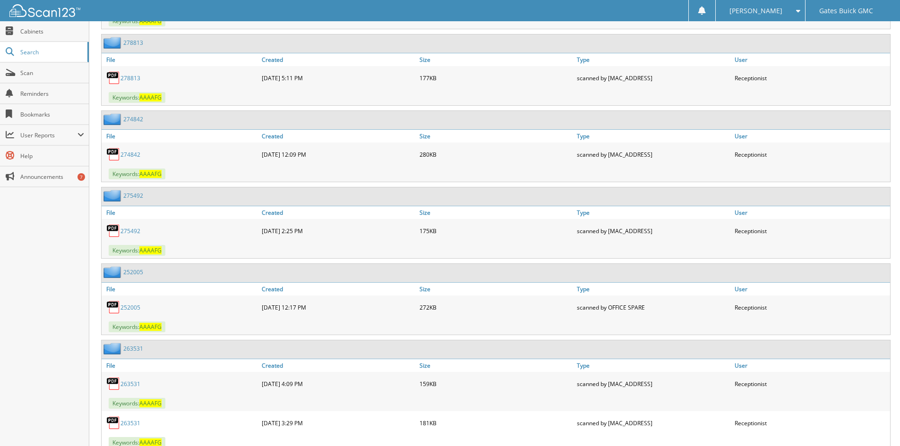
scroll to position [2882, 0]
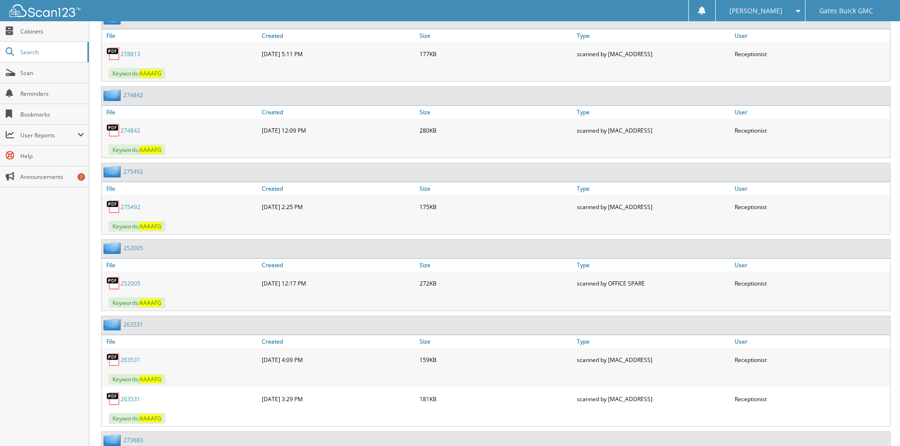
click at [130, 202] on div "275492" at bounding box center [181, 206] width 158 height 19
click at [130, 206] on link "275492" at bounding box center [130, 207] width 20 height 8
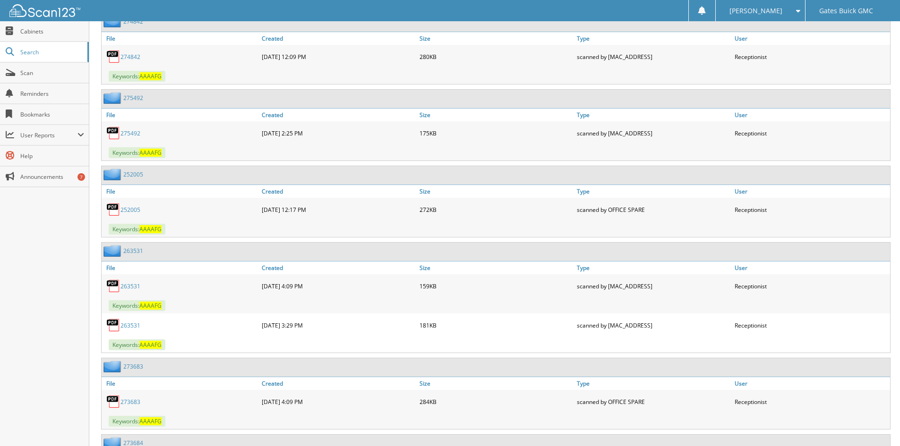
scroll to position [3024, 0]
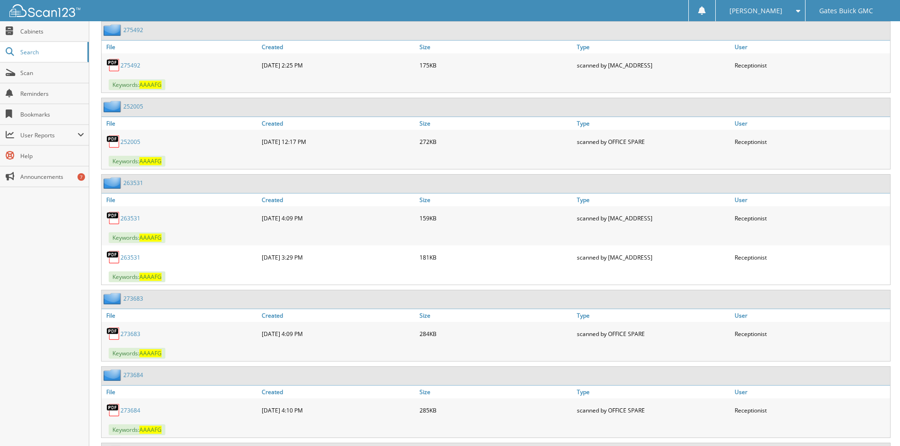
click at [128, 142] on link "252005" at bounding box center [130, 142] width 20 height 8
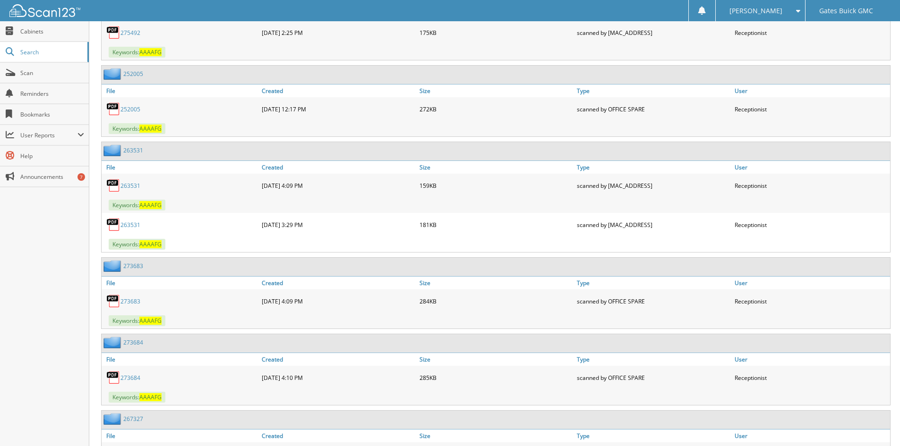
scroll to position [3071, 0]
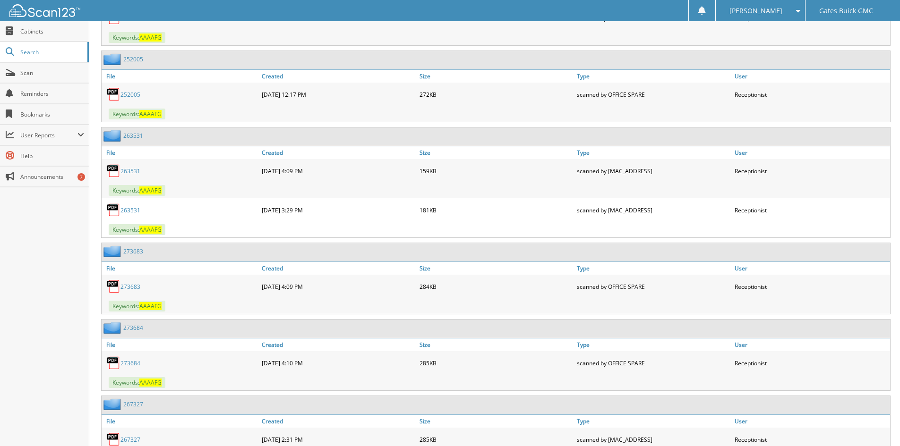
click at [129, 171] on link "263531" at bounding box center [130, 171] width 20 height 8
click at [121, 289] on link "273683" at bounding box center [130, 287] width 20 height 8
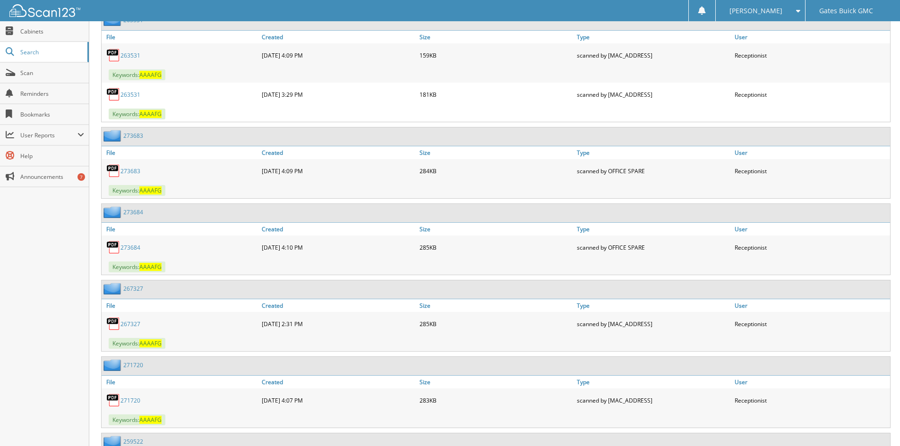
scroll to position [3213, 0]
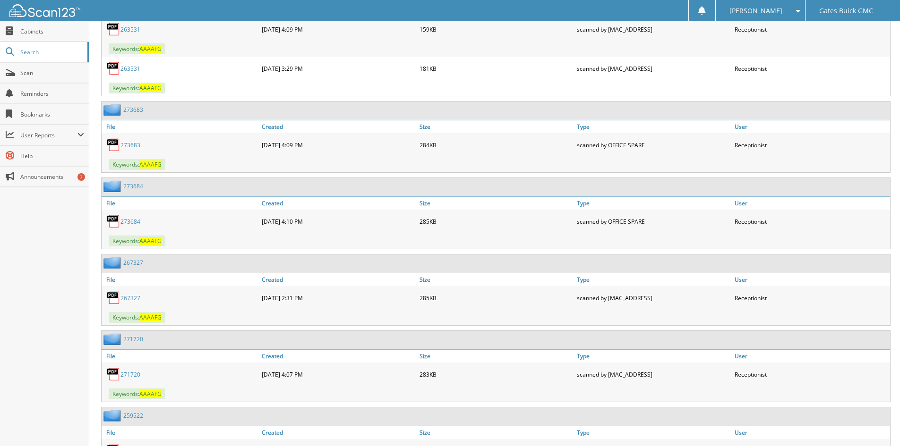
click at [129, 222] on link "273684" at bounding box center [130, 222] width 20 height 8
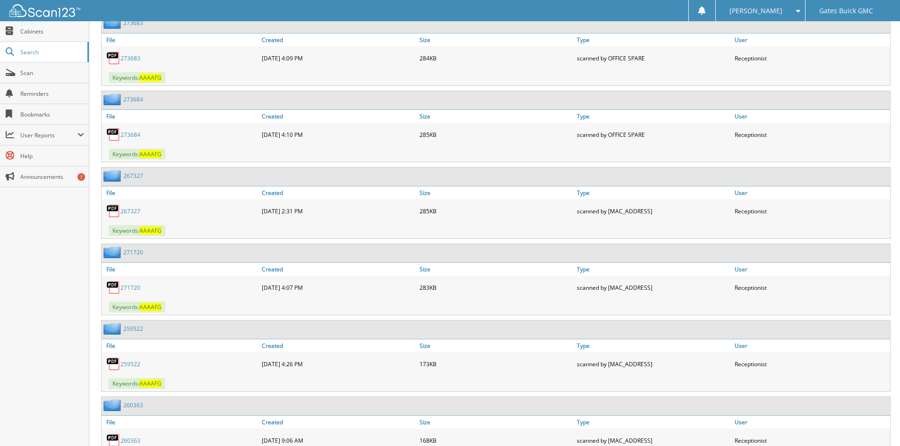
scroll to position [3307, 0]
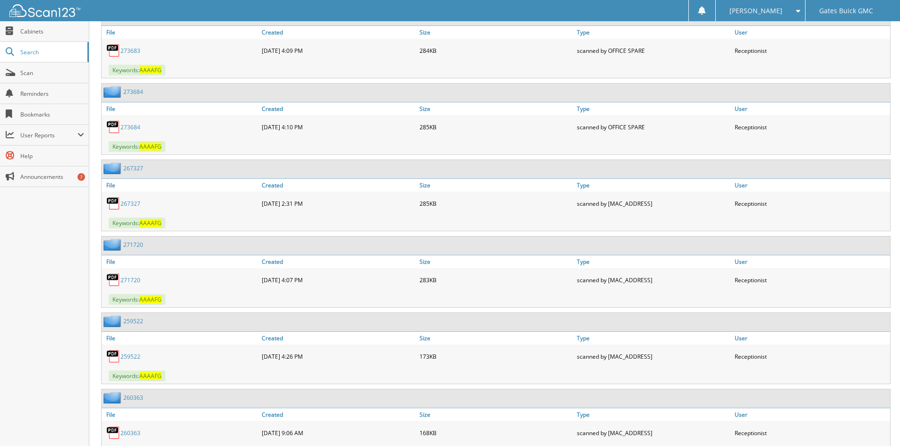
click at [132, 204] on link "267327" at bounding box center [130, 204] width 20 height 8
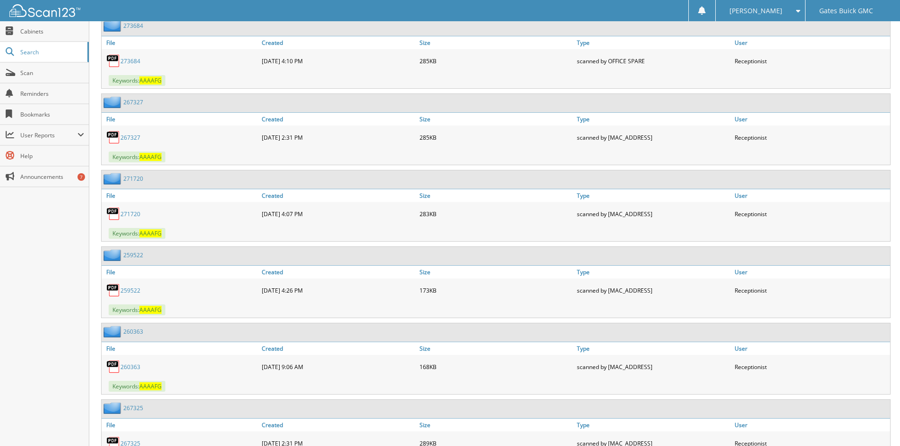
scroll to position [3401, 0]
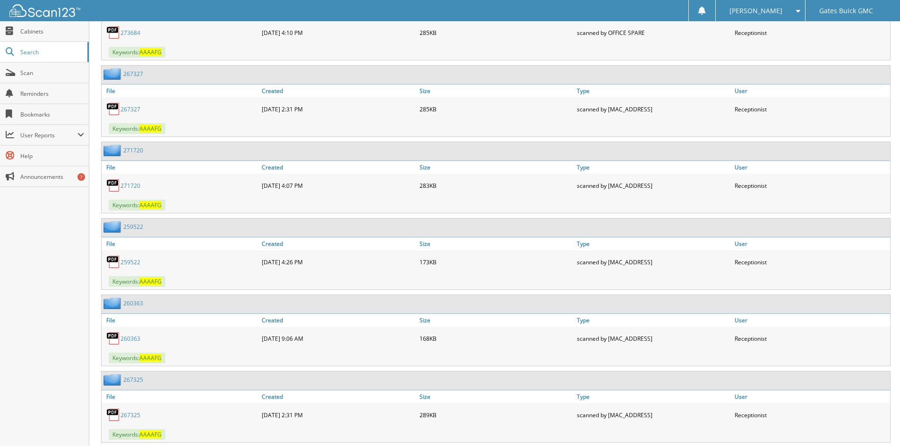
click at [129, 188] on link "271720" at bounding box center [130, 186] width 20 height 8
click at [126, 263] on link "259522" at bounding box center [130, 262] width 20 height 8
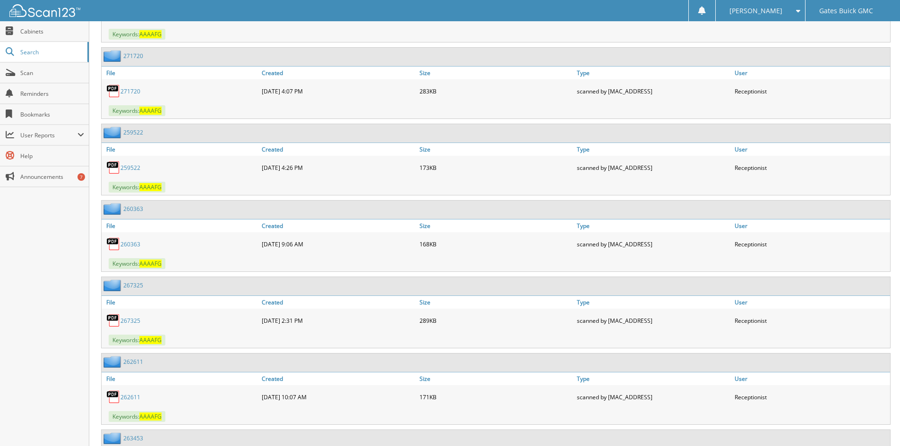
click at [132, 242] on link "260363" at bounding box center [130, 244] width 20 height 8
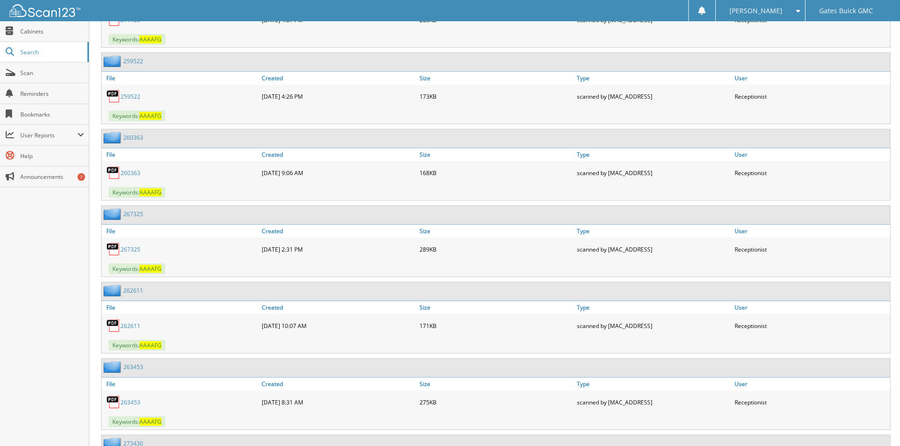
scroll to position [3590, 0]
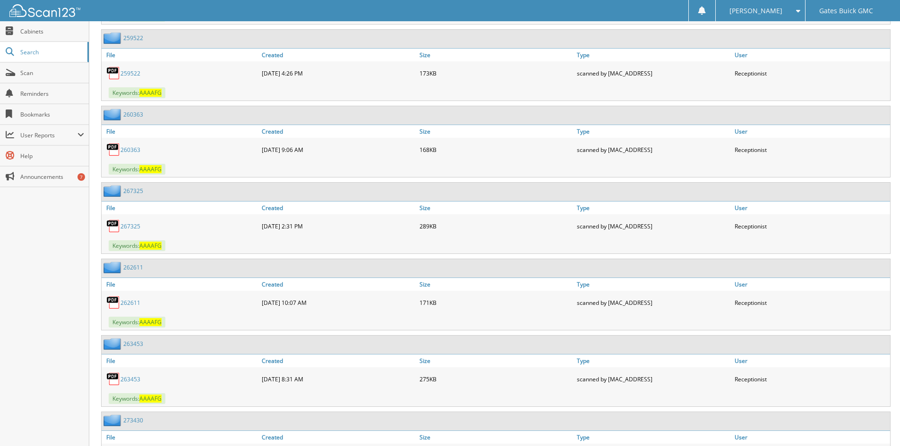
click at [132, 228] on link "267325" at bounding box center [130, 227] width 20 height 8
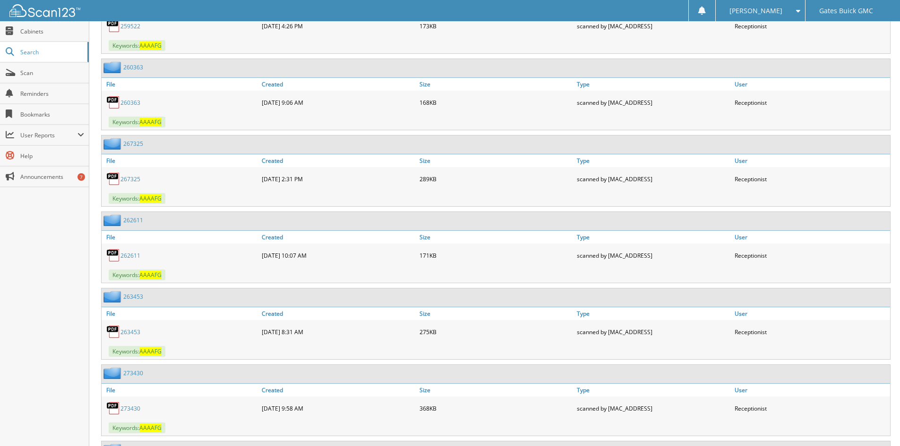
click at [132, 258] on link "262611" at bounding box center [130, 256] width 20 height 8
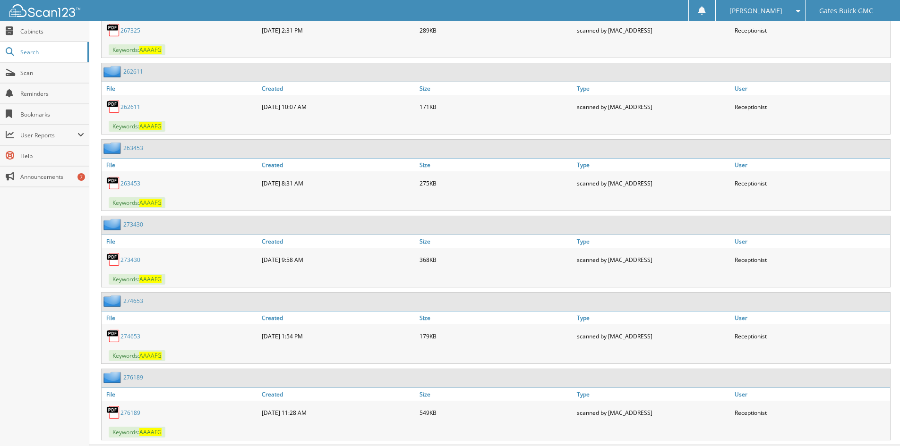
scroll to position [3810, 0]
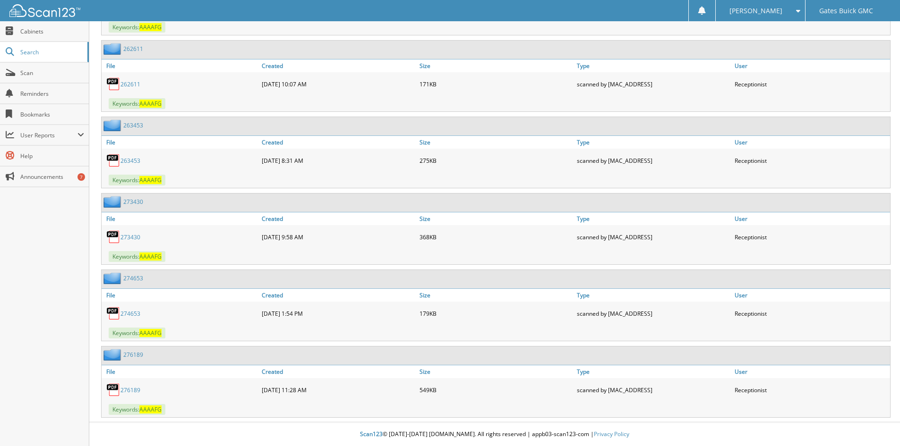
click at [131, 160] on link "263453" at bounding box center [130, 161] width 20 height 8
click at [132, 241] on link "273430" at bounding box center [130, 237] width 20 height 8
click at [130, 312] on link "274653" at bounding box center [130, 314] width 20 height 8
click at [131, 392] on link "276189" at bounding box center [130, 390] width 20 height 8
